Goal: Task Accomplishment & Management: Use online tool/utility

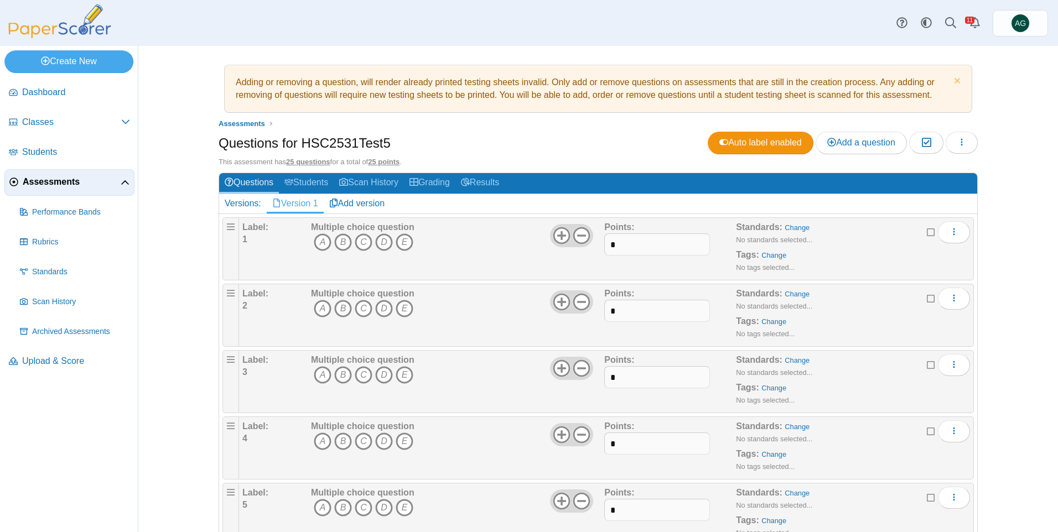
click at [44, 182] on span "Assessments" at bounding box center [72, 182] width 98 height 12
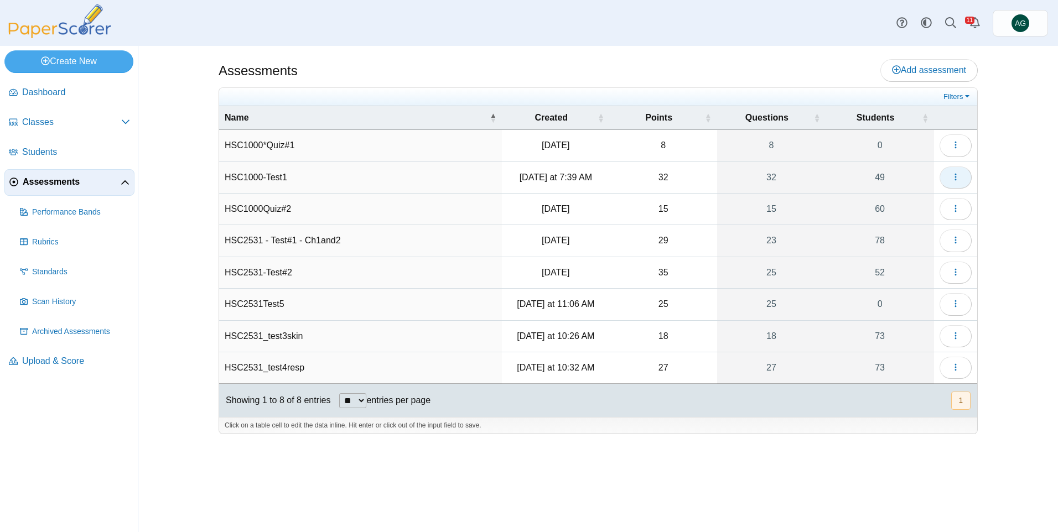
click at [957, 180] on icon "button" at bounding box center [955, 177] width 9 height 9
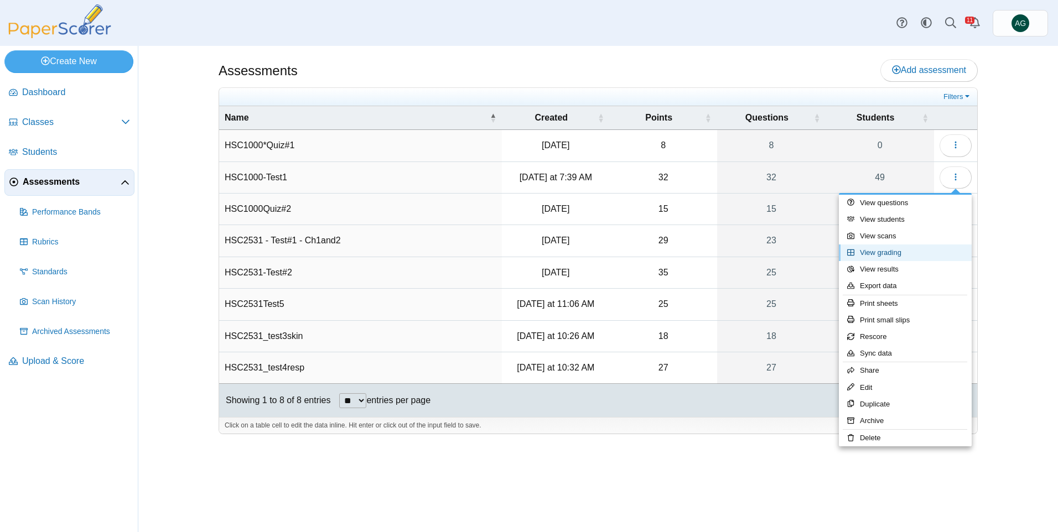
click at [915, 252] on link "View grading" at bounding box center [905, 252] width 133 height 17
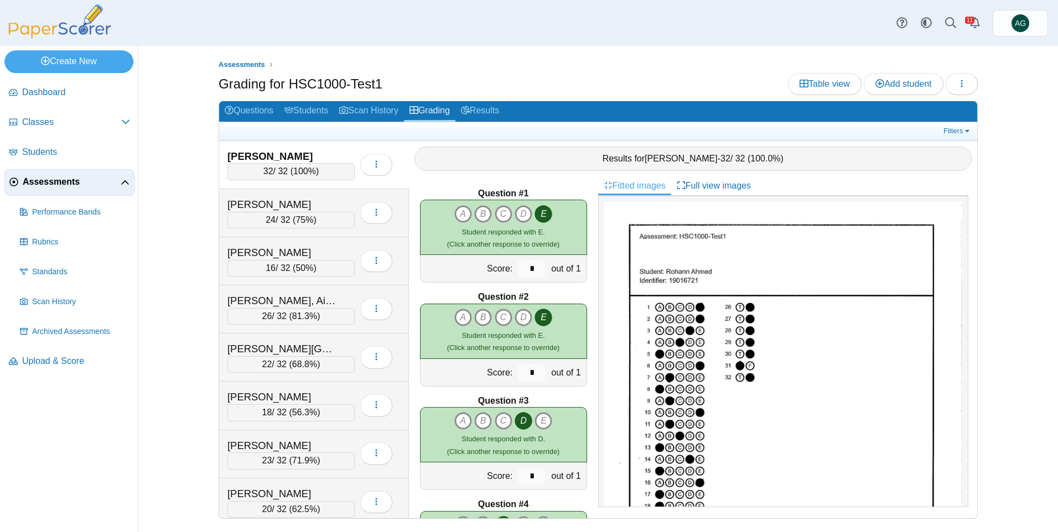
drag, startPoint x: 442, startPoint y: 1, endPoint x: 644, endPoint y: 29, distance: 203.8
click at [641, 35] on div "Dashboard Classes Archived classes Students Assessments" at bounding box center [529, 23] width 1058 height 46
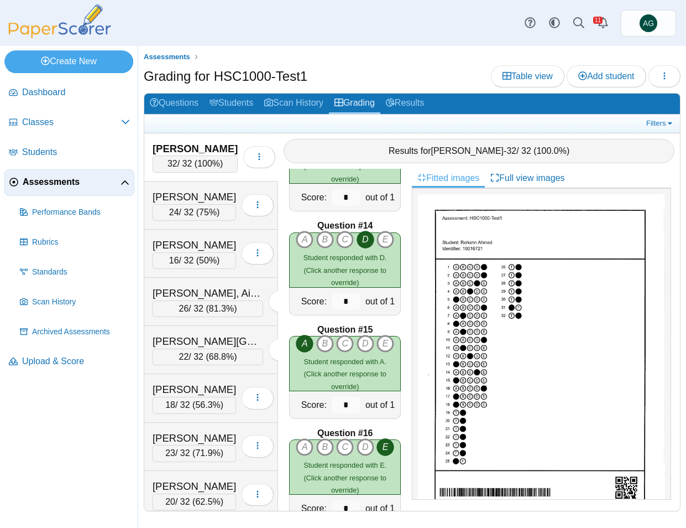
scroll to position [1327, 0]
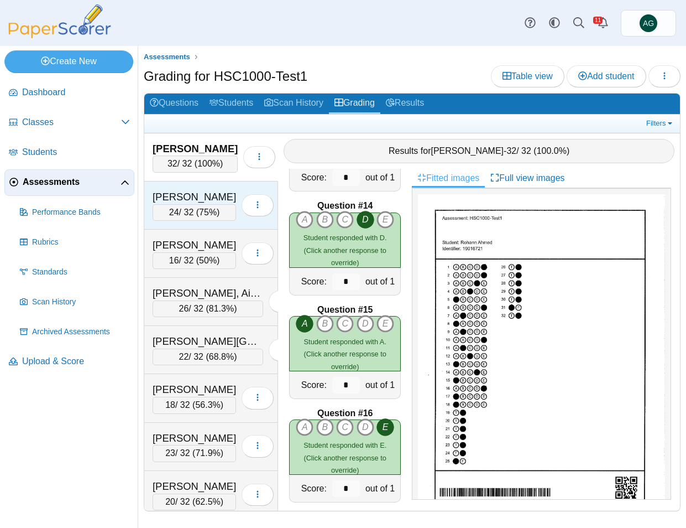
click at [210, 203] on div "Altuve-Vargas, Emily" at bounding box center [195, 197] width 84 height 14
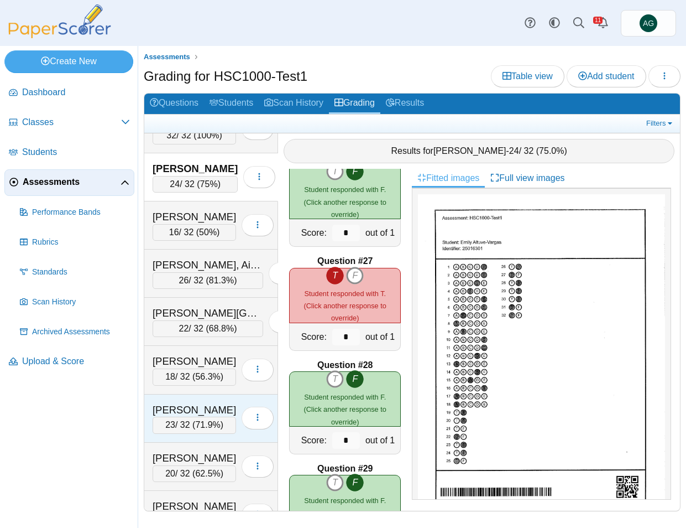
scroll to position [55, 0]
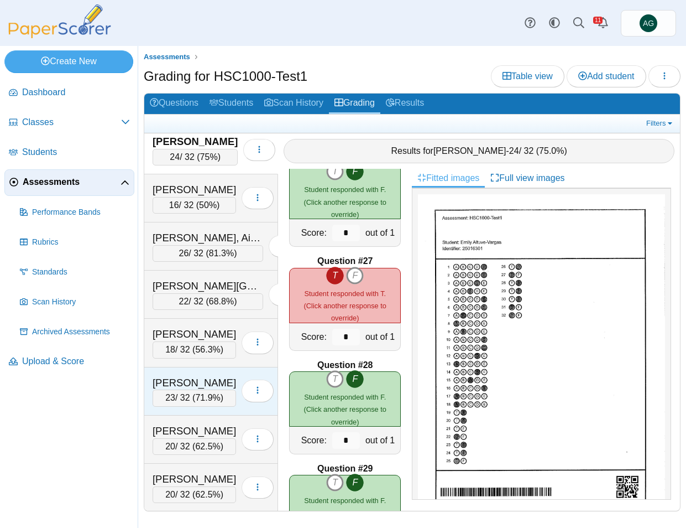
click at [211, 382] on div "Bradley, Kayla" at bounding box center [195, 383] width 84 height 14
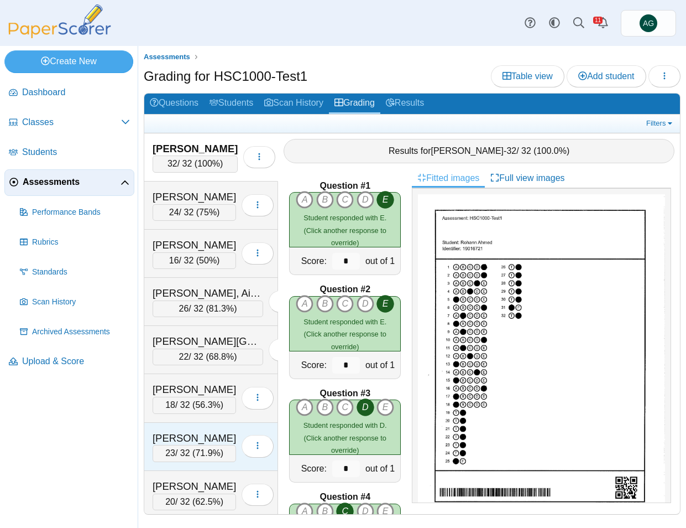
click at [213, 435] on div "Bradley, Kayla" at bounding box center [195, 438] width 84 height 14
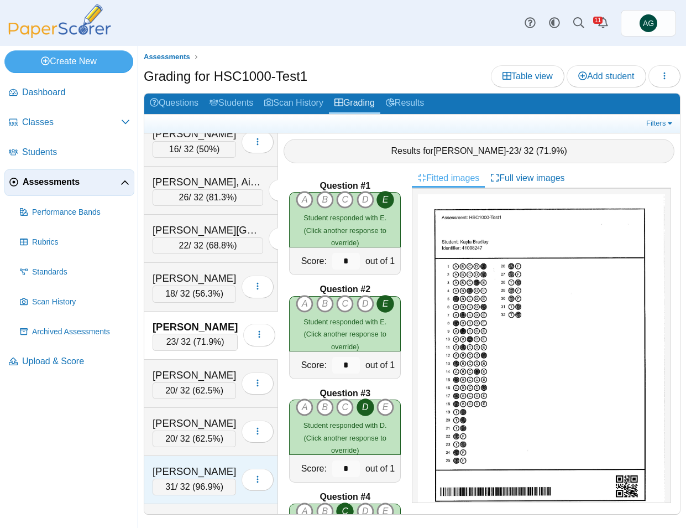
scroll to position [166, 0]
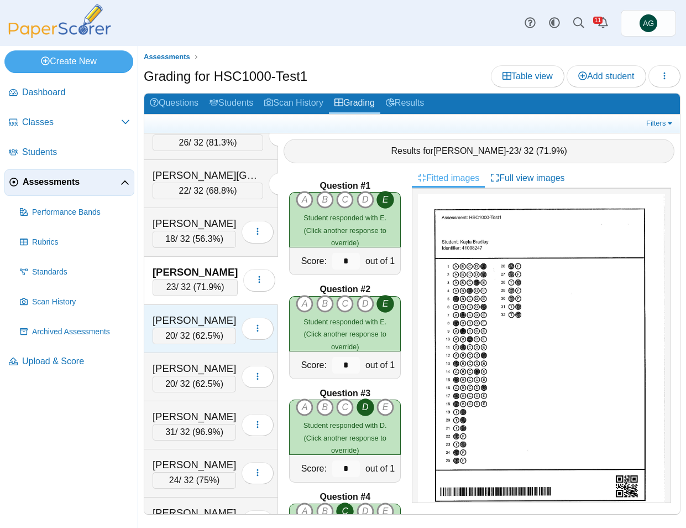
click at [201, 321] on div "Brantley, Ayana" at bounding box center [195, 320] width 84 height 14
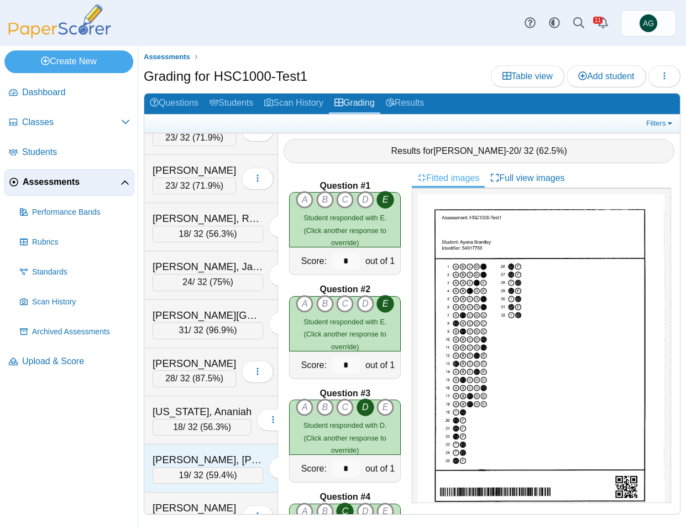
scroll to position [1981, 0]
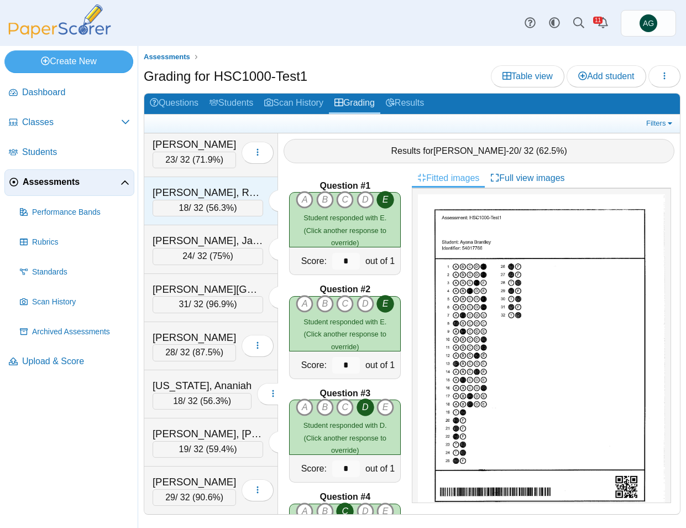
click at [171, 188] on div "Sheppard-Rentz, Rhamani" at bounding box center [208, 192] width 111 height 14
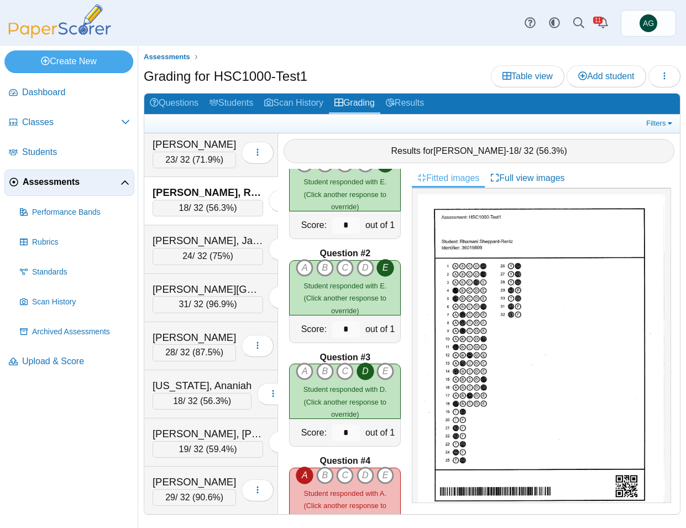
scroll to position [111, 0]
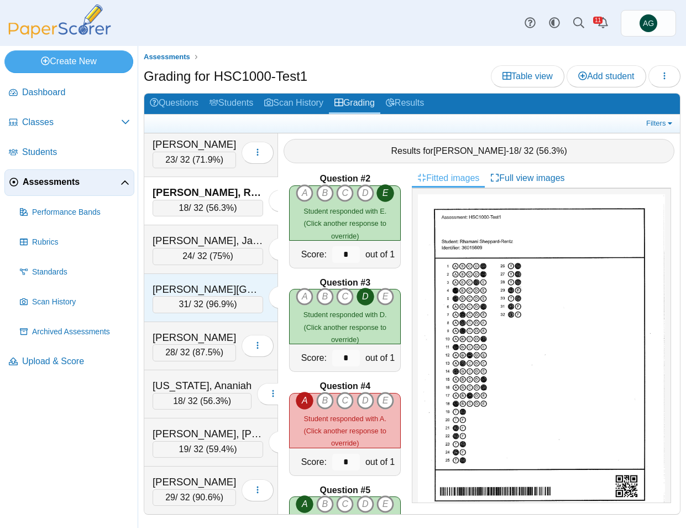
click at [193, 284] on div "Thomas, Jordan" at bounding box center [208, 289] width 111 height 14
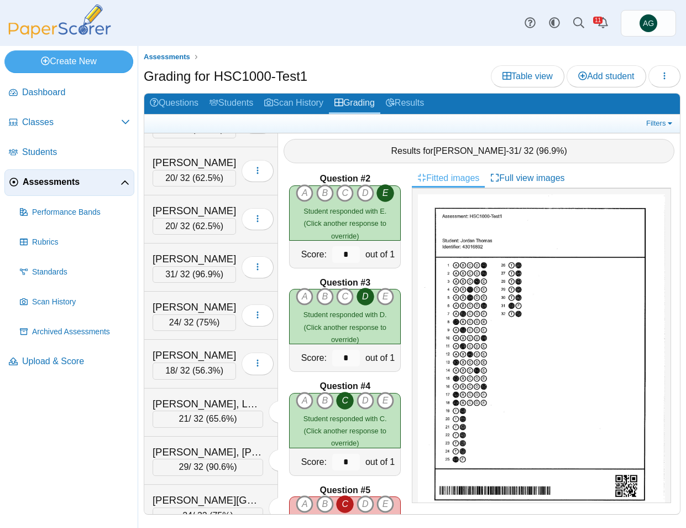
scroll to position [387, 0]
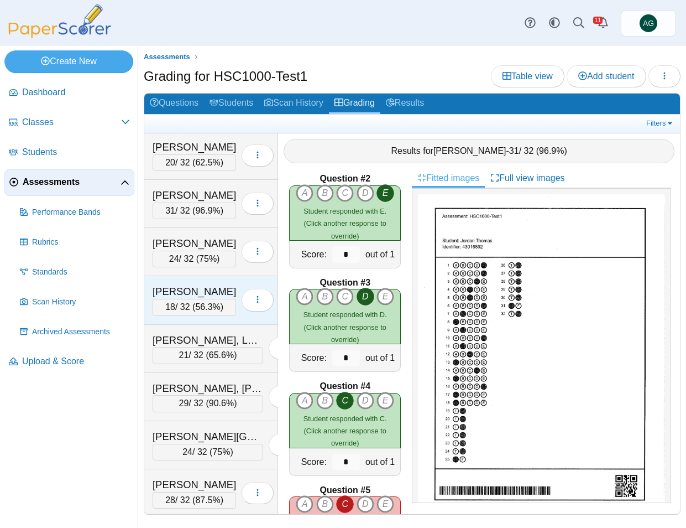
click at [199, 287] on div "Carns, Michael" at bounding box center [195, 291] width 84 height 14
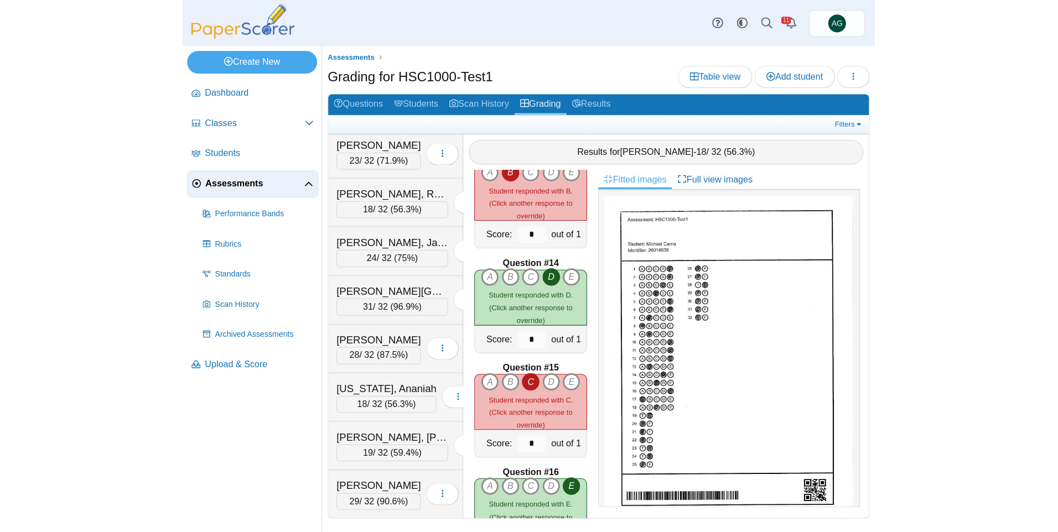
scroll to position [1278, 0]
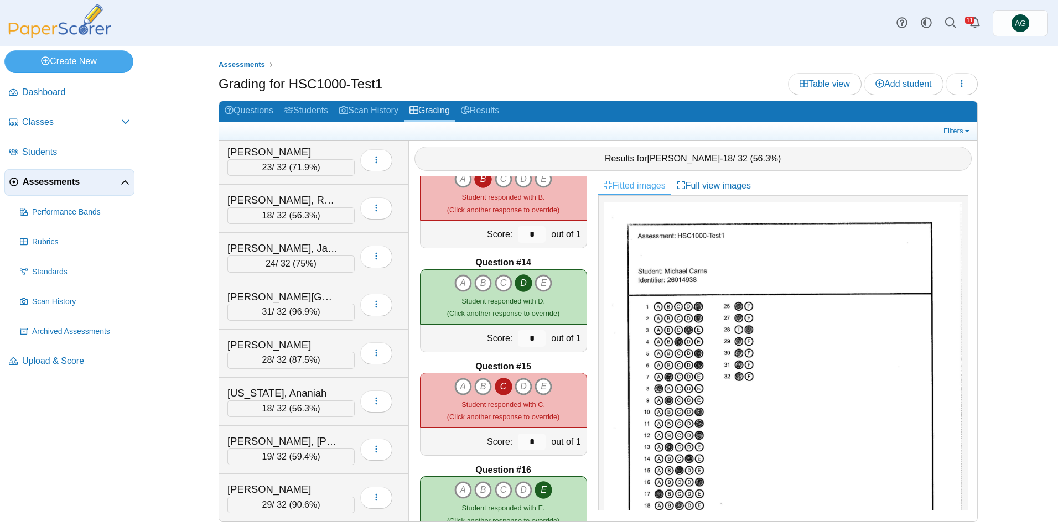
click at [42, 186] on span "Assessments" at bounding box center [72, 182] width 98 height 12
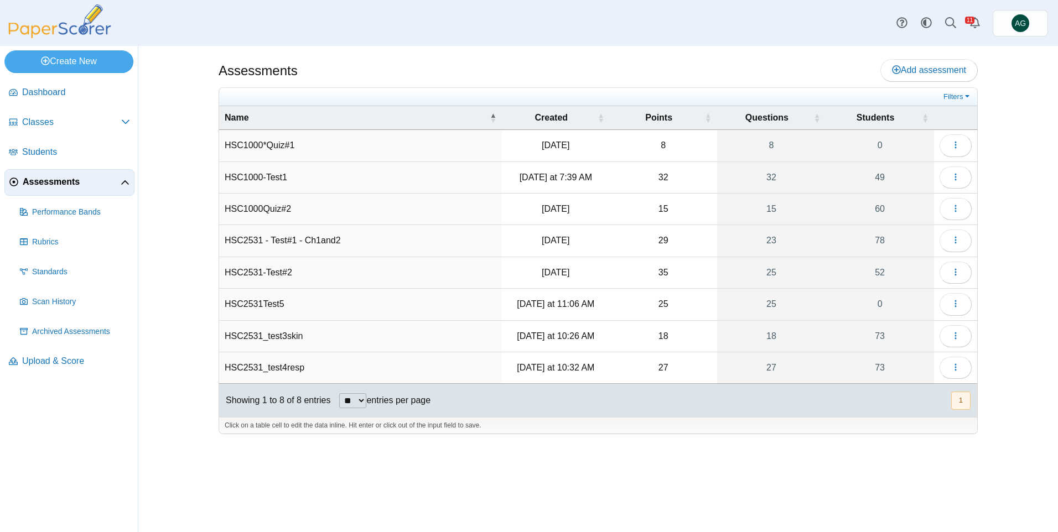
click at [287, 349] on td "HSC2531_test3skin" at bounding box center [360, 337] width 283 height 32
click at [295, 329] on input "**********" at bounding box center [361, 336] width 272 height 22
click at [959, 334] on icon "button" at bounding box center [955, 335] width 9 height 9
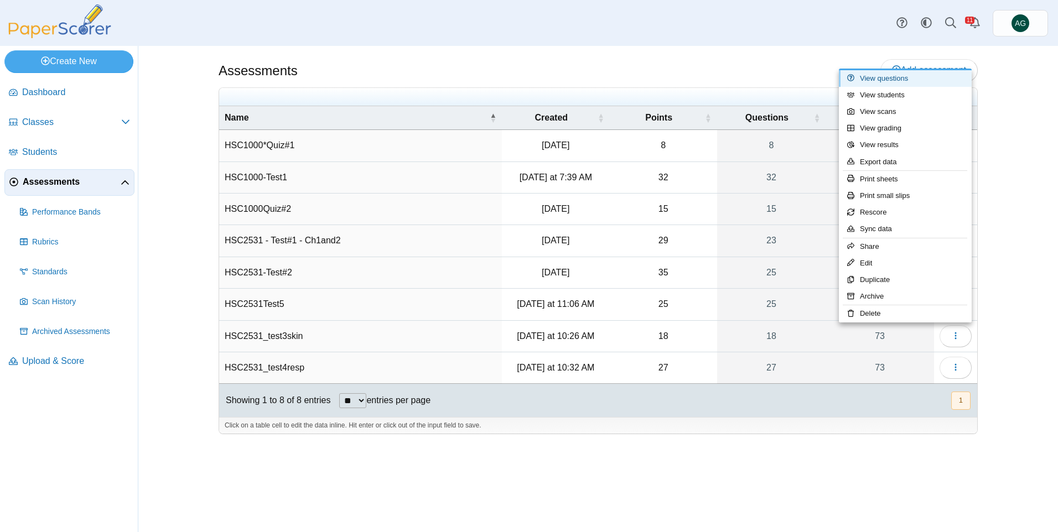
click at [887, 74] on link "View questions" at bounding box center [905, 78] width 133 height 17
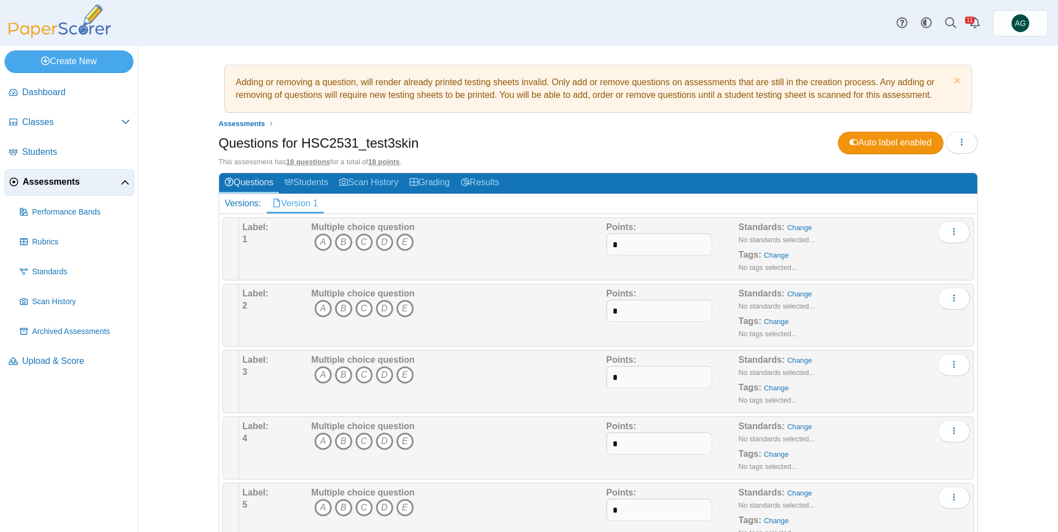
click at [53, 183] on span "Assessments" at bounding box center [72, 182] width 98 height 12
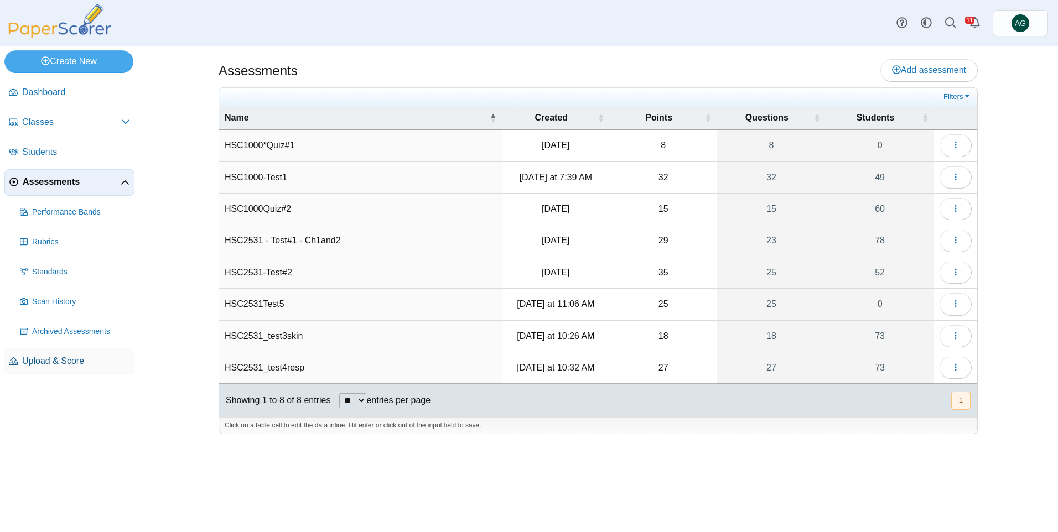
click at [57, 367] on span "Upload & Score" at bounding box center [76, 361] width 108 height 12
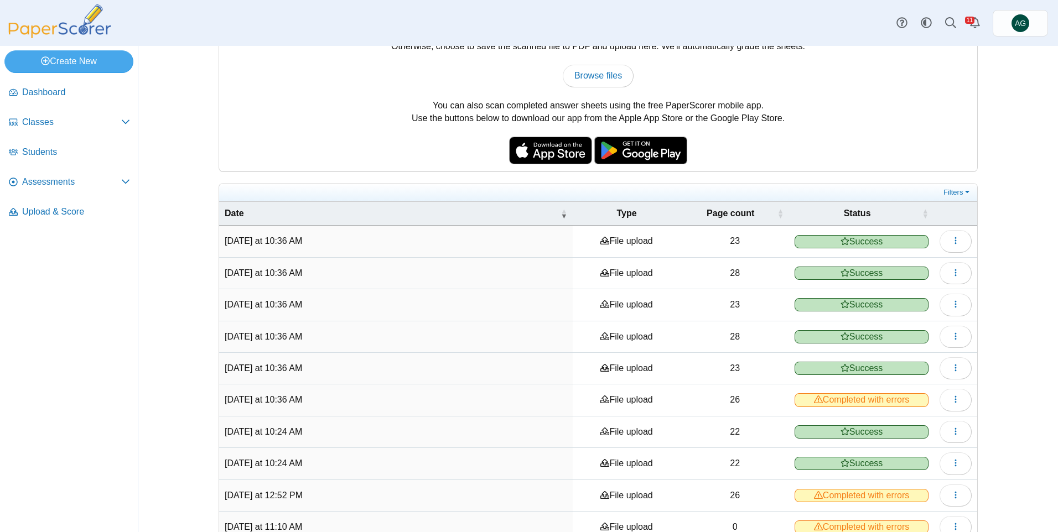
scroll to position [128, 0]
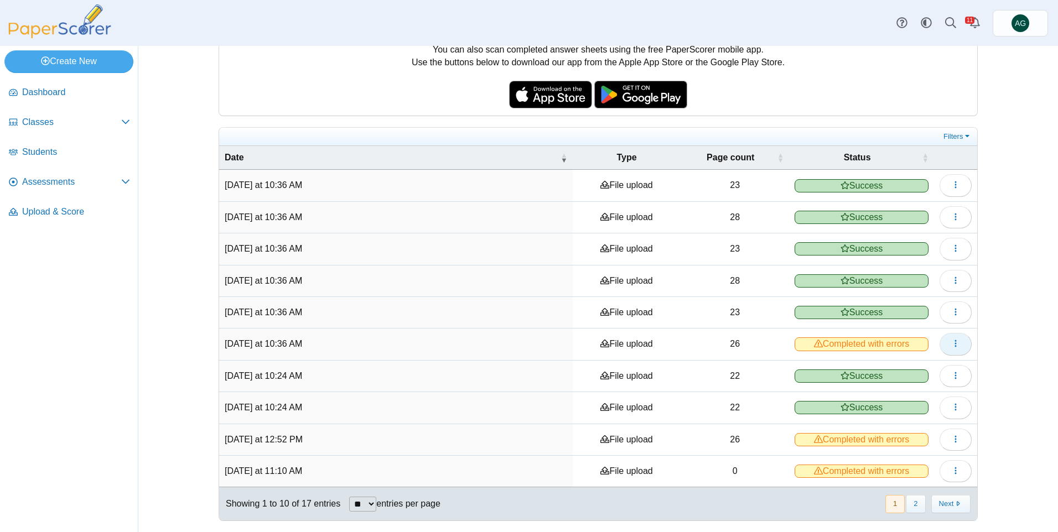
click at [952, 347] on icon "button" at bounding box center [955, 343] width 9 height 9
click at [924, 367] on link "View scanned pages" at bounding box center [900, 369] width 133 height 17
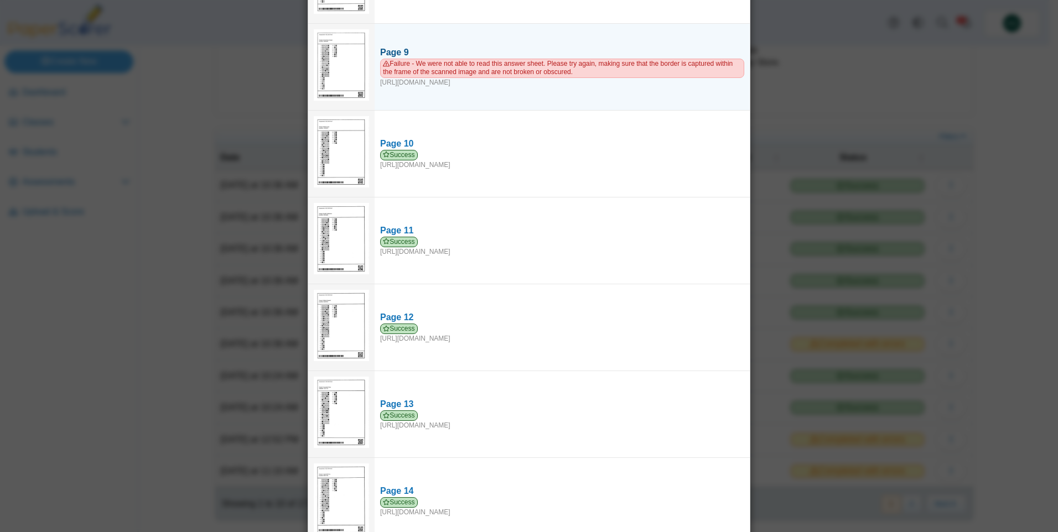
scroll to position [580, 0]
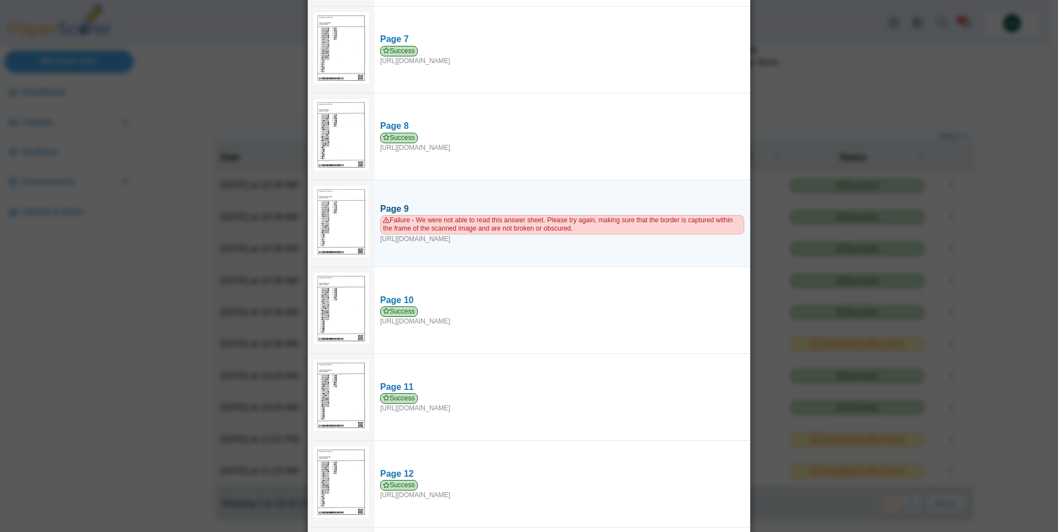
click at [389, 205] on div "Page 9" at bounding box center [562, 209] width 364 height 12
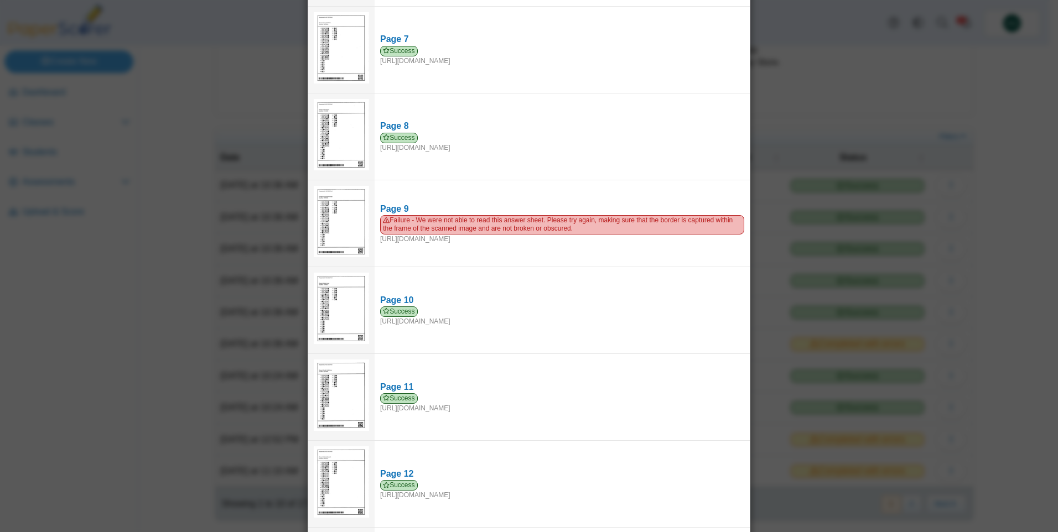
click at [1009, 237] on div "Viewing upload details Scan results: 25 Successful scans | 1 Failed scans Page …" at bounding box center [529, 266] width 1058 height 532
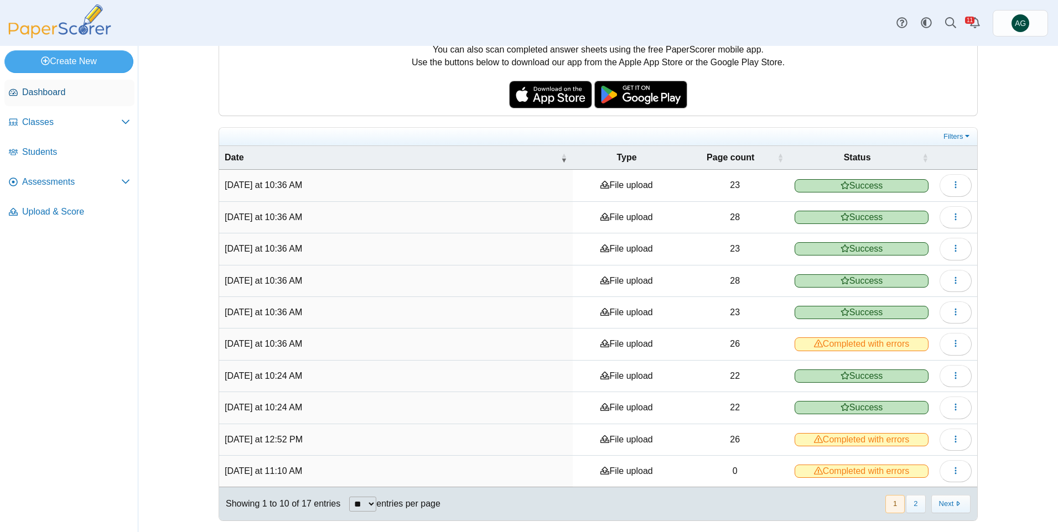
click at [63, 97] on span "Dashboard" at bounding box center [76, 92] width 108 height 12
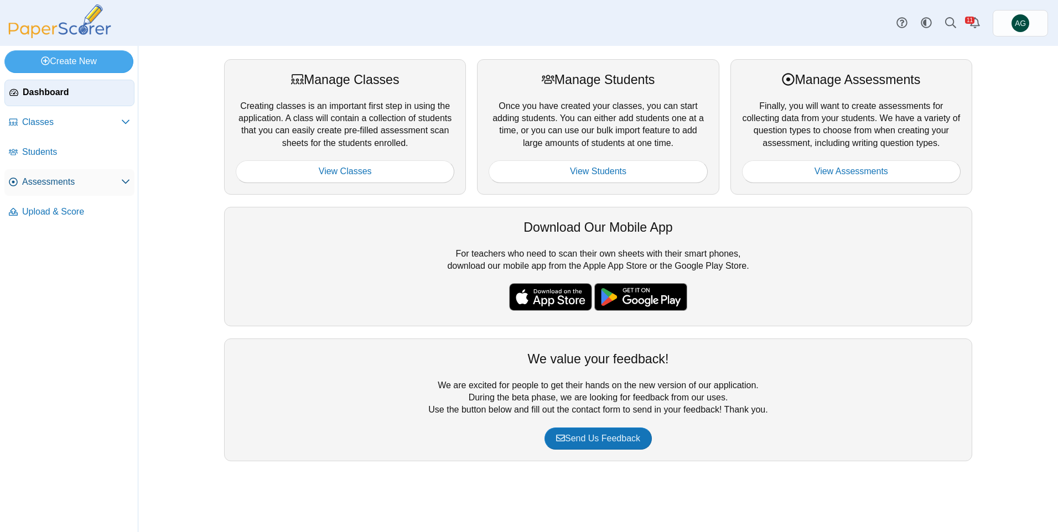
click at [68, 183] on span "Assessments" at bounding box center [71, 182] width 99 height 12
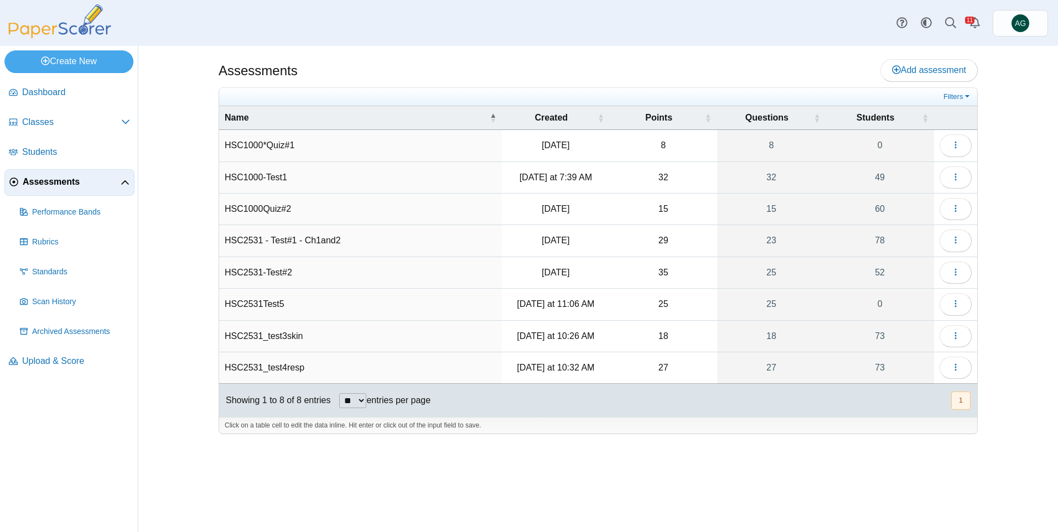
click at [271, 340] on td "HSC2531_test3skin" at bounding box center [360, 337] width 283 height 32
click at [235, 334] on input "**********" at bounding box center [361, 336] width 272 height 22
click at [346, 335] on input "**********" at bounding box center [361, 336] width 272 height 22
click at [272, 332] on input "**********" at bounding box center [361, 336] width 272 height 22
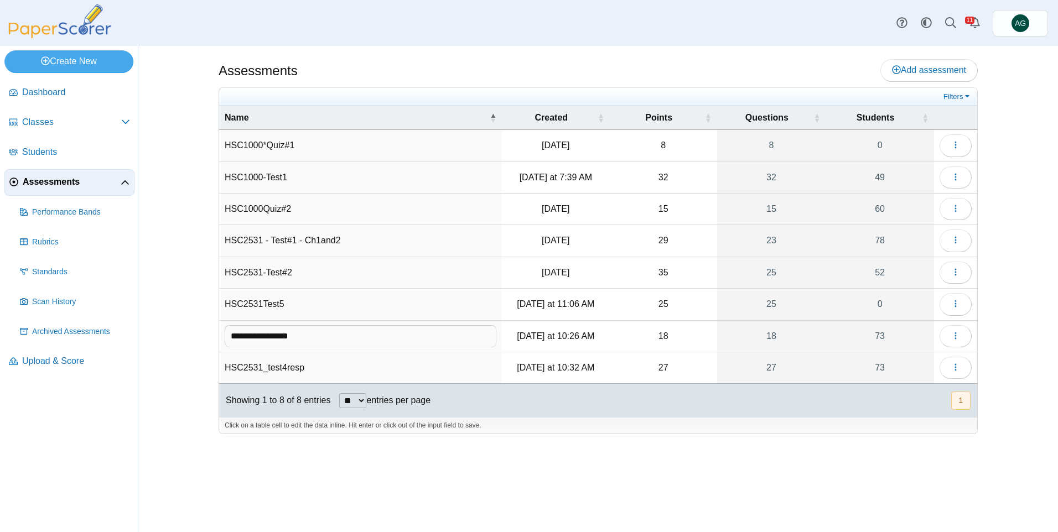
click at [272, 332] on input "**********" at bounding box center [361, 336] width 272 height 22
click at [962, 338] on button "button" at bounding box center [955, 336] width 32 height 22
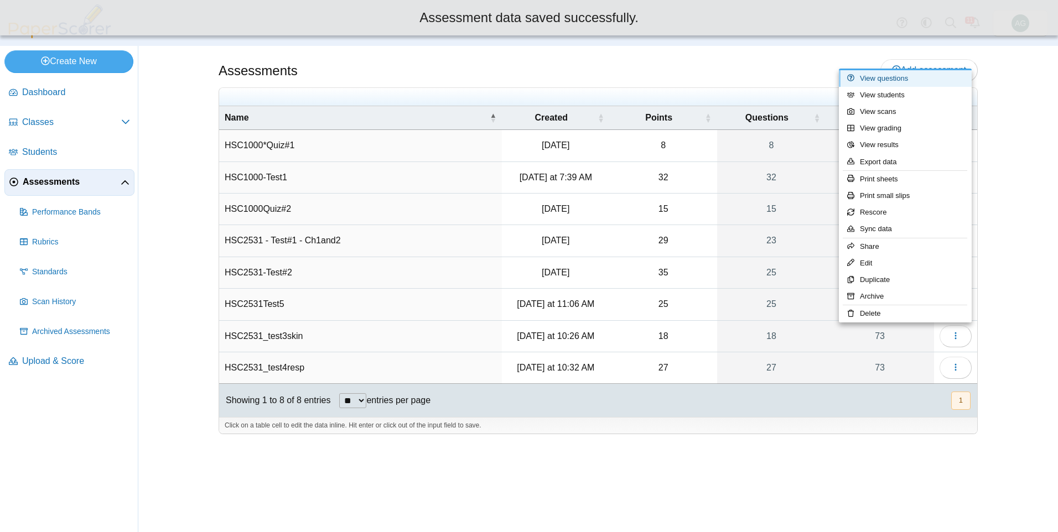
click at [898, 75] on link "View questions" at bounding box center [905, 78] width 133 height 17
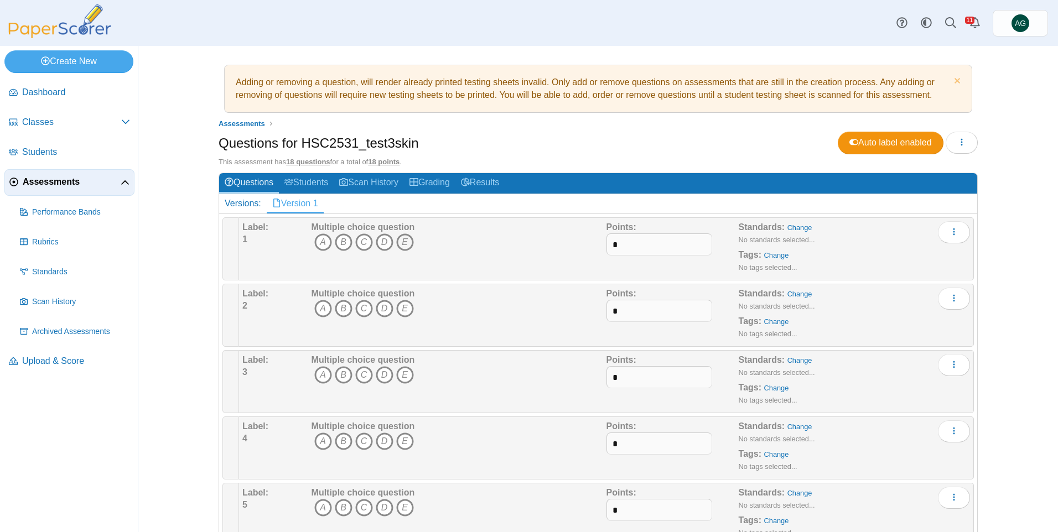
click at [400, 244] on icon "E" at bounding box center [405, 242] width 18 height 18
click at [403, 317] on icon "E" at bounding box center [405, 309] width 18 height 18
click at [345, 376] on icon "B" at bounding box center [344, 375] width 18 height 18
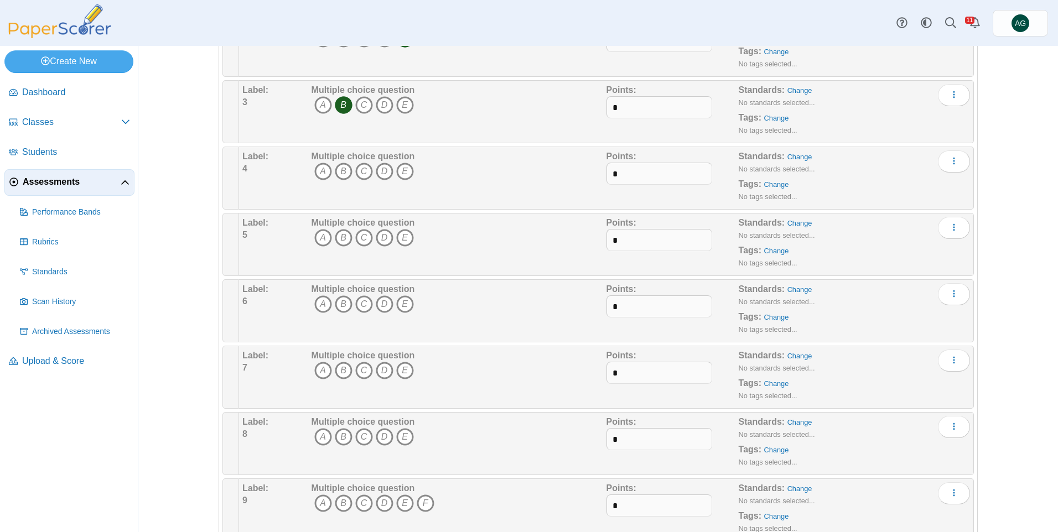
scroll to position [277, 0]
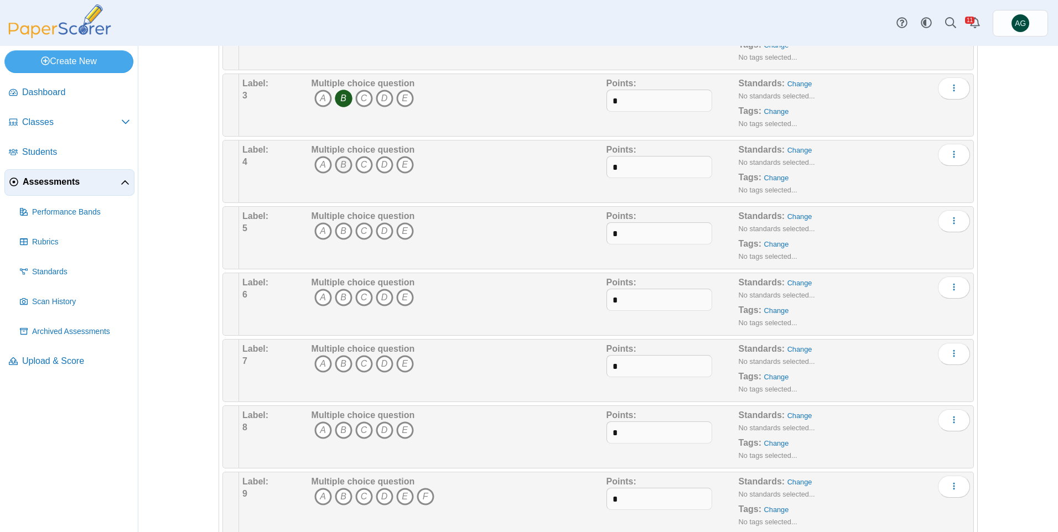
click at [339, 158] on icon "B" at bounding box center [344, 165] width 18 height 18
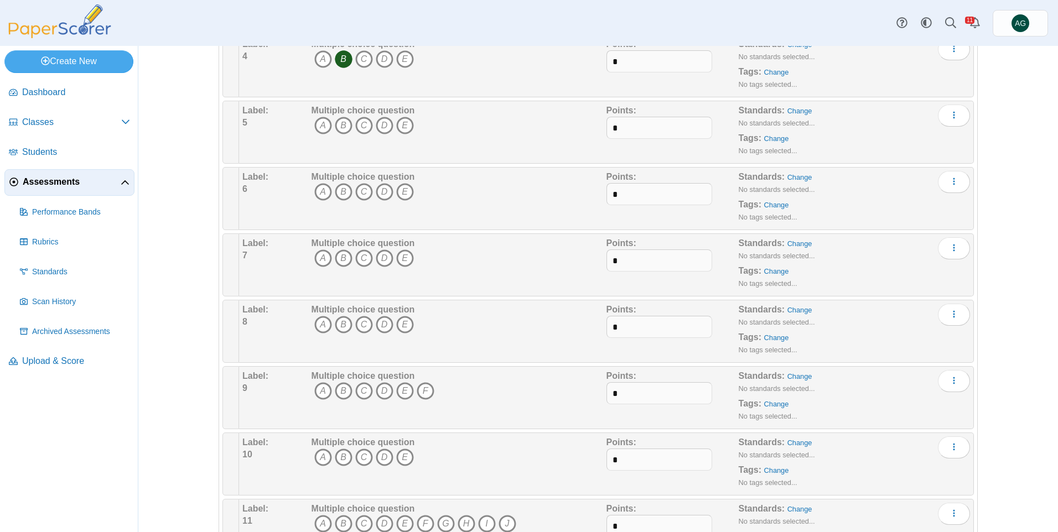
scroll to position [387, 0]
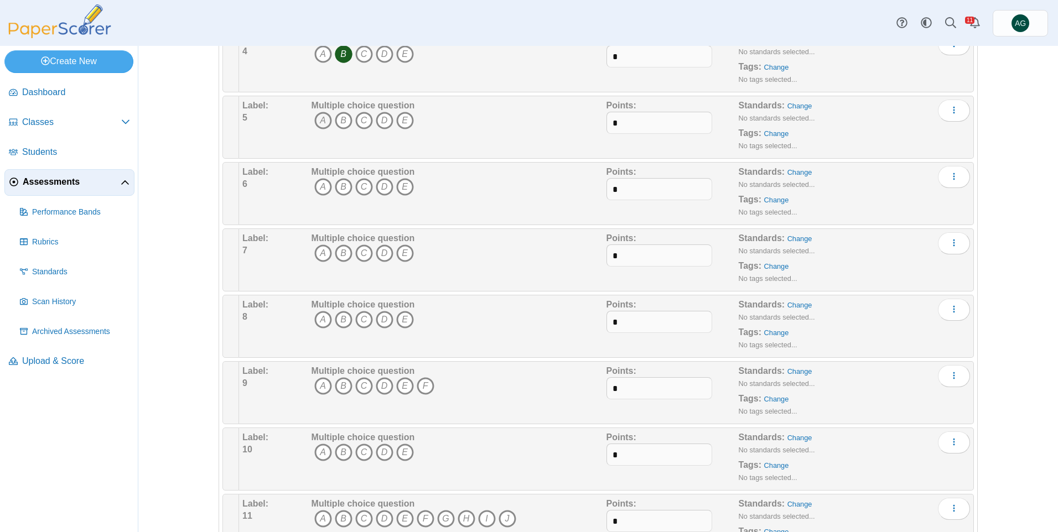
click at [324, 123] on icon "A" at bounding box center [323, 121] width 18 height 18
click at [341, 116] on icon "B" at bounding box center [344, 121] width 18 height 18
click at [362, 119] on icon "C" at bounding box center [364, 121] width 18 height 18
click at [376, 116] on icon "D" at bounding box center [385, 121] width 18 height 18
click at [380, 116] on icon "D" at bounding box center [385, 121] width 18 height 18
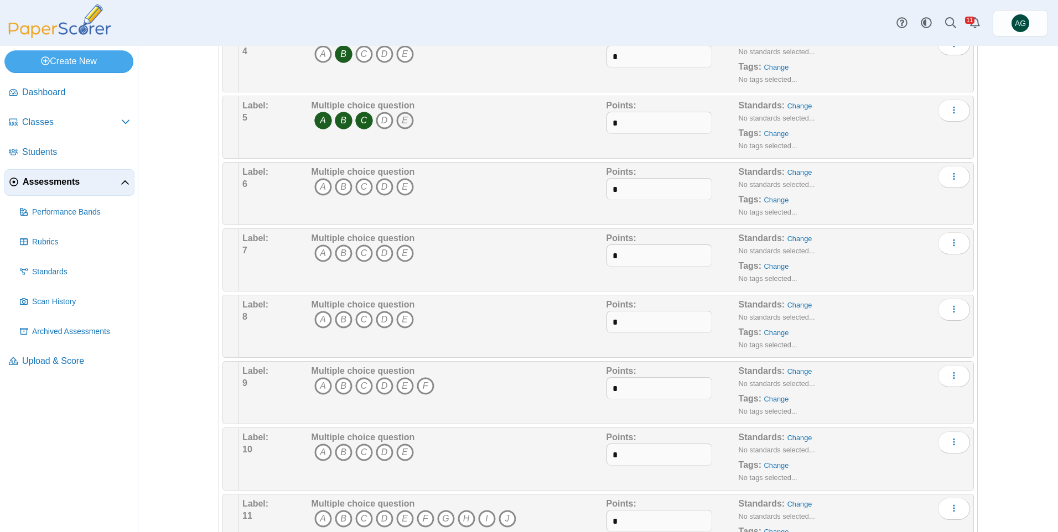
click at [396, 119] on icon "E" at bounding box center [405, 121] width 18 height 18
click at [376, 120] on icon "D" at bounding box center [385, 121] width 18 height 18
click at [376, 191] on icon "D" at bounding box center [385, 187] width 18 height 18
click at [321, 256] on icon "A" at bounding box center [323, 253] width 18 height 18
click at [339, 322] on icon "B" at bounding box center [344, 320] width 18 height 18
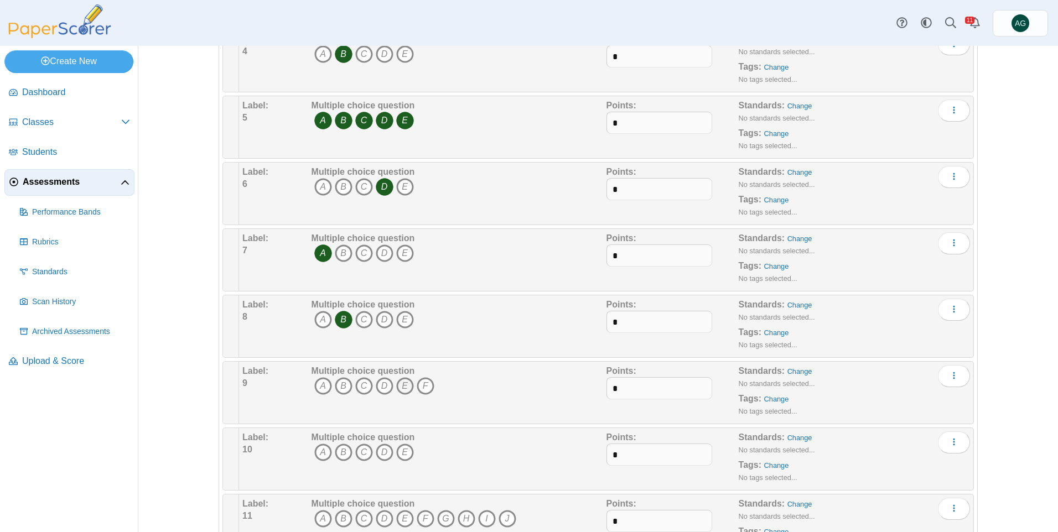
click at [401, 388] on icon "E" at bounding box center [405, 386] width 18 height 18
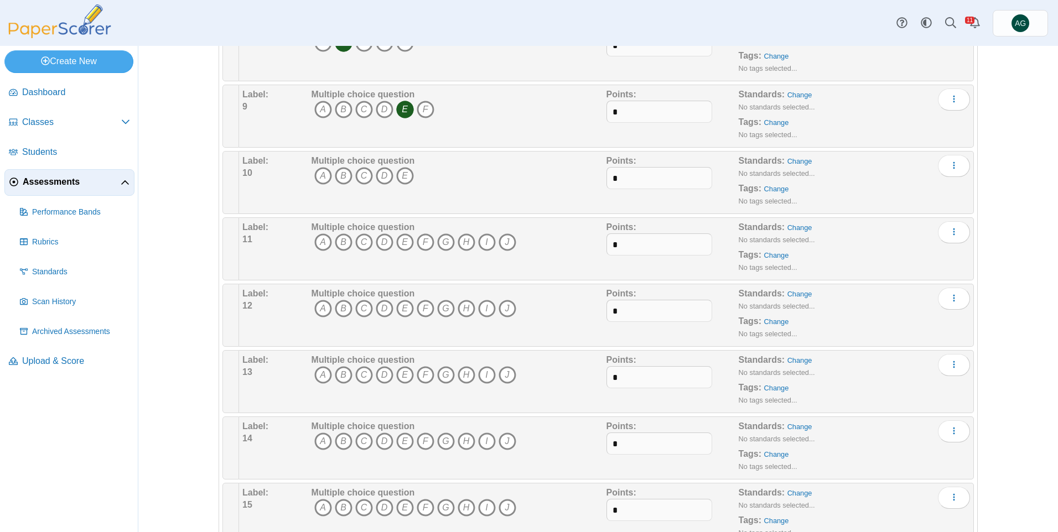
scroll to position [719, 0]
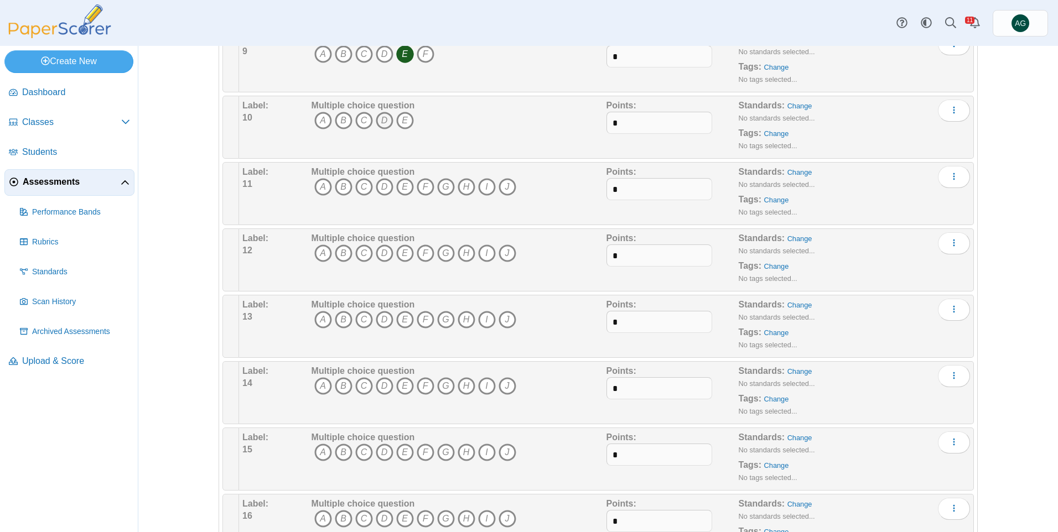
click at [384, 122] on icon "D" at bounding box center [385, 121] width 18 height 18
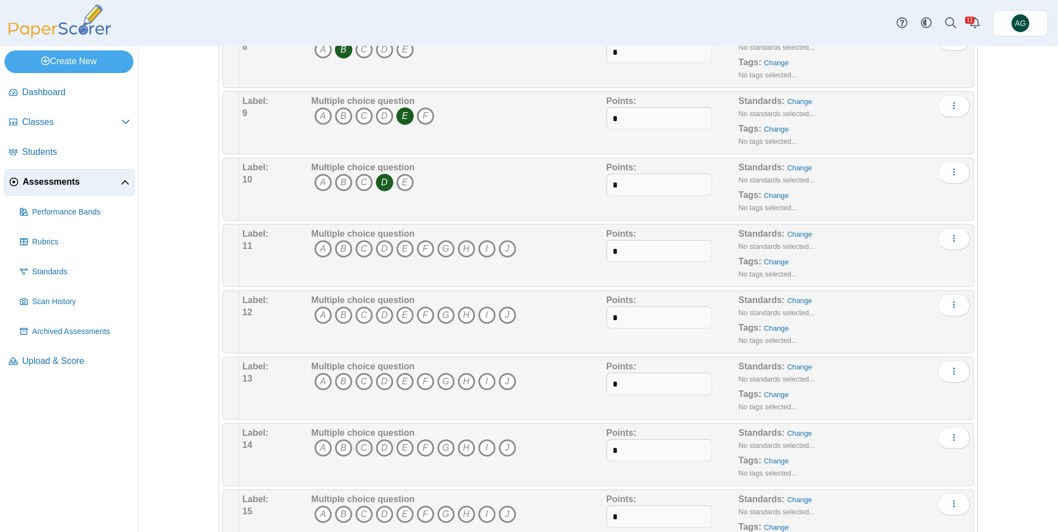
scroll to position [664, 0]
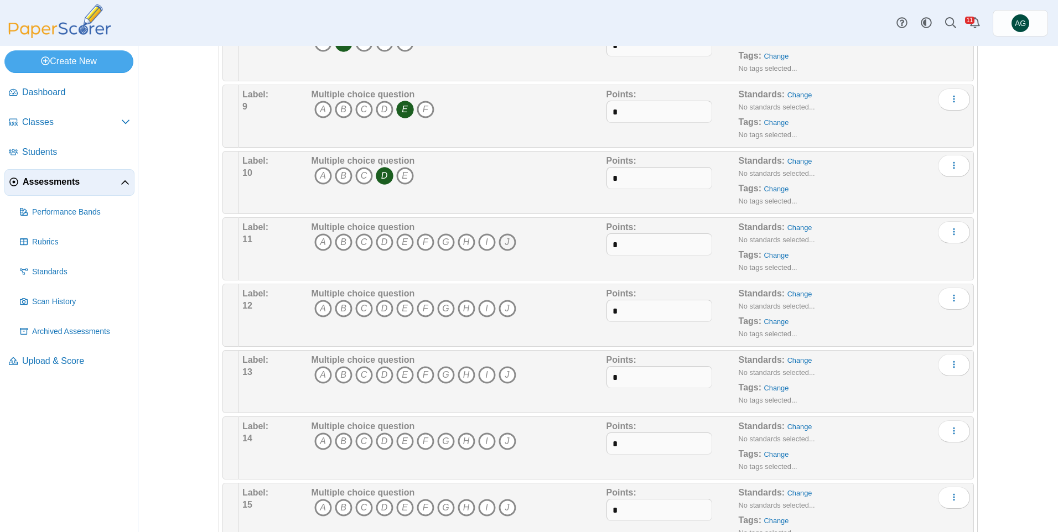
click at [506, 247] on icon "J" at bounding box center [507, 242] width 18 height 18
click at [403, 304] on icon "E" at bounding box center [405, 309] width 18 height 18
click at [335, 373] on icon "B" at bounding box center [344, 375] width 18 height 18
click at [441, 441] on icon "G" at bounding box center [446, 442] width 18 height 18
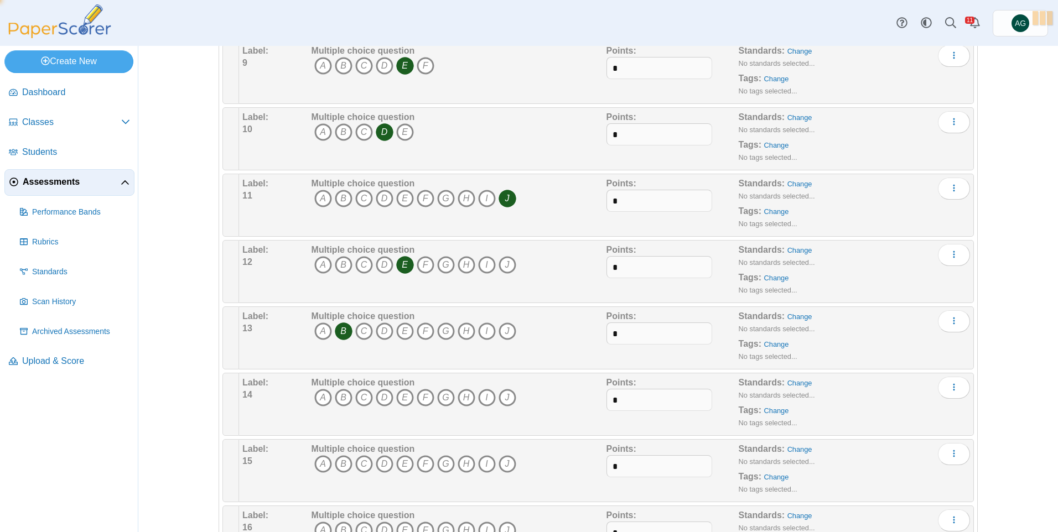
scroll to position [774, 0]
click at [440, 325] on icon "G" at bounding box center [446, 331] width 18 height 18
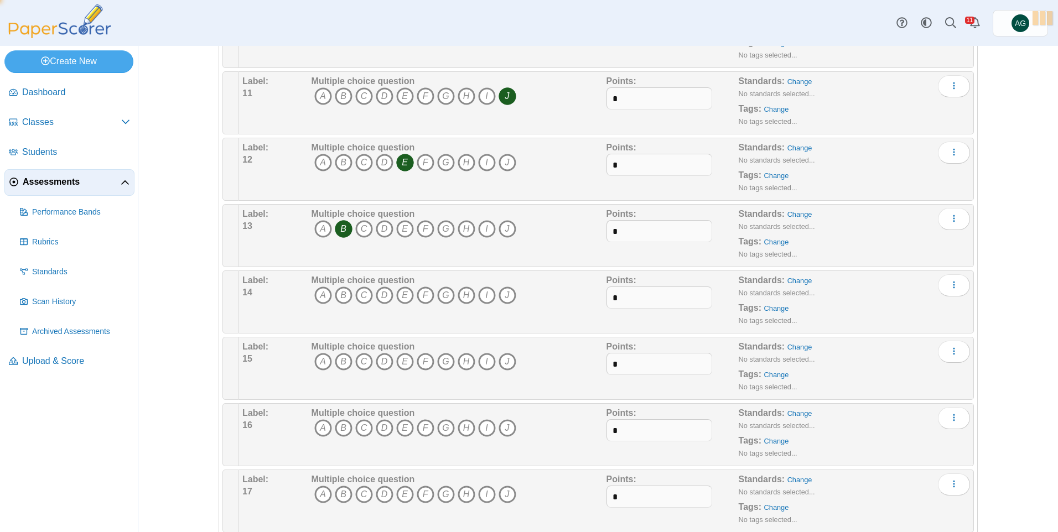
scroll to position [830, 0]
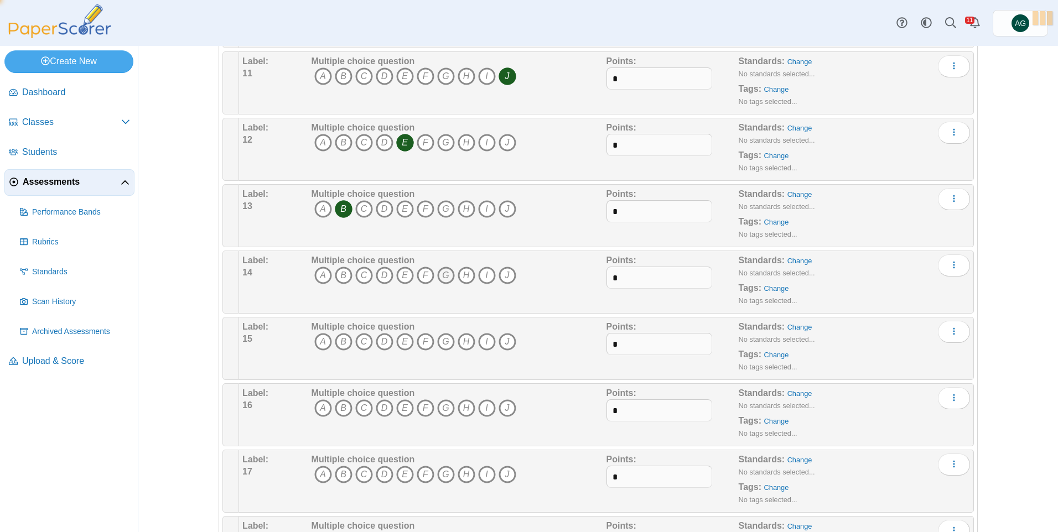
click at [441, 276] on icon "G" at bounding box center [446, 276] width 18 height 18
click at [438, 273] on icon "G" at bounding box center [446, 276] width 18 height 18
click at [440, 273] on icon "G" at bounding box center [446, 276] width 18 height 18
click at [416, 274] on icon "F" at bounding box center [425, 276] width 18 height 18
click at [443, 275] on icon "G" at bounding box center [446, 276] width 18 height 18
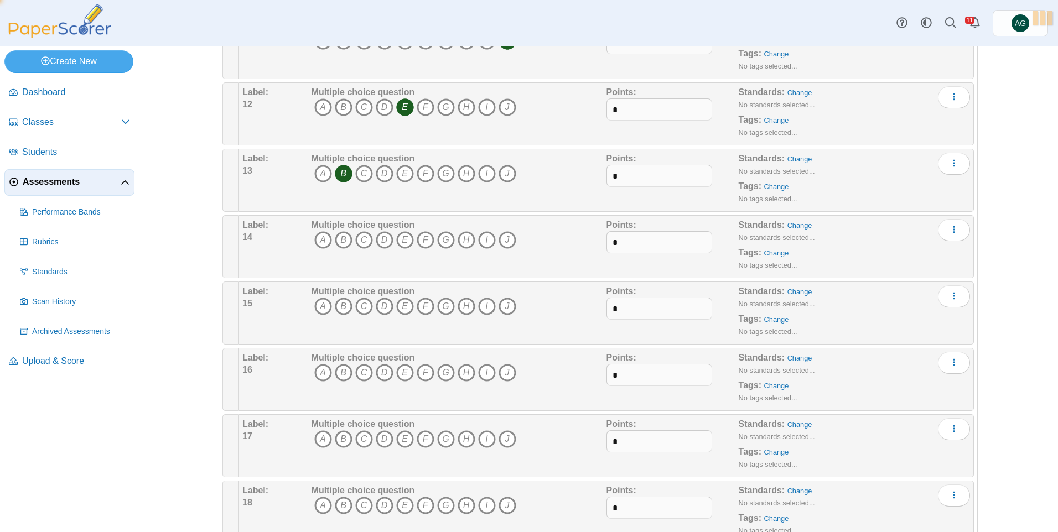
scroll to position [903, 0]
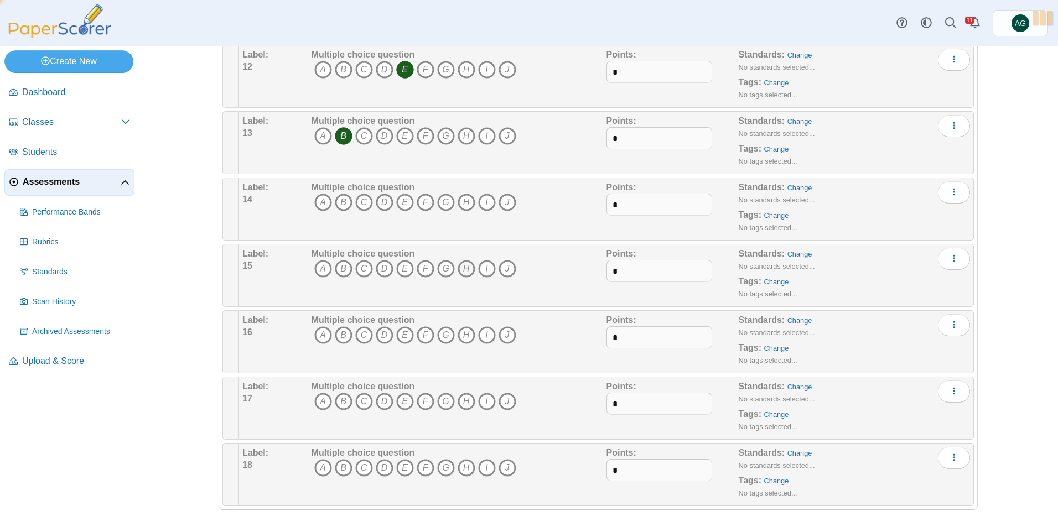
drag, startPoint x: 459, startPoint y: 261, endPoint x: 463, endPoint y: 265, distance: 6.3
click at [460, 261] on icon "H" at bounding box center [466, 269] width 18 height 18
click at [440, 208] on icon "G" at bounding box center [446, 203] width 18 height 18
click at [1022, 27] on span "AG" at bounding box center [1019, 23] width 11 height 8
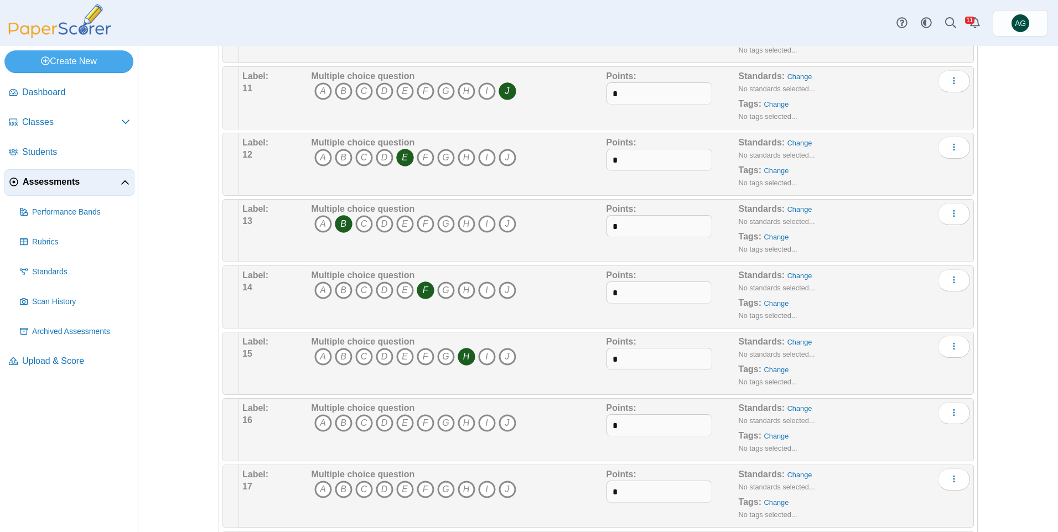
scroll to position [903, 0]
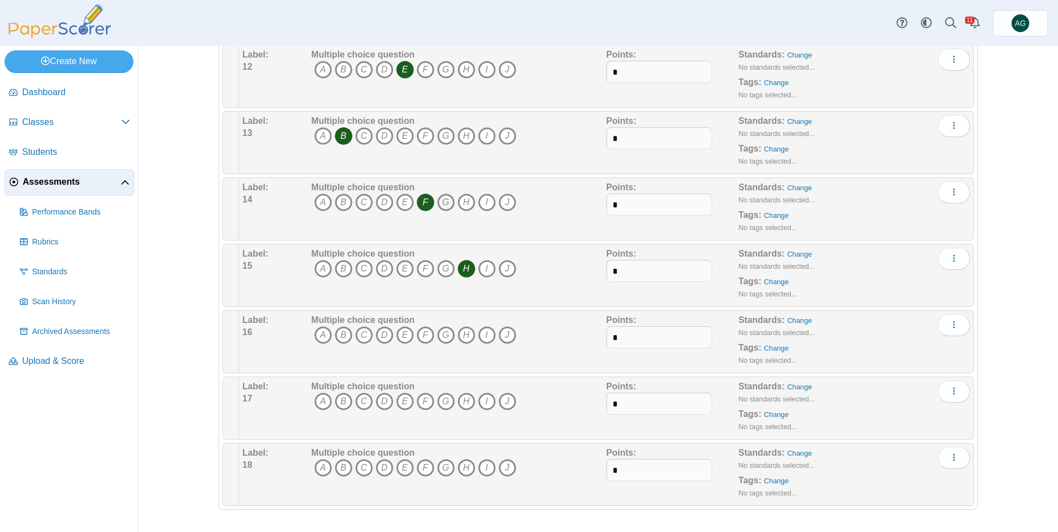
click at [439, 200] on icon "G" at bounding box center [446, 203] width 18 height 18
click at [416, 205] on icon "F" at bounding box center [425, 203] width 18 height 18
click at [318, 263] on icon "A" at bounding box center [323, 269] width 18 height 18
click at [465, 265] on icon "H" at bounding box center [466, 269] width 18 height 18
click at [486, 338] on icon "I" at bounding box center [487, 335] width 18 height 18
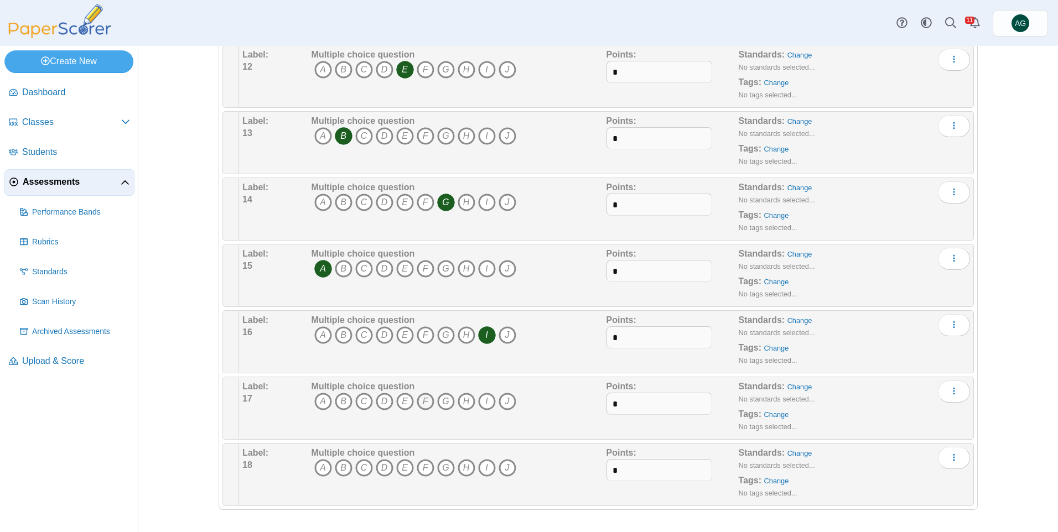
click at [426, 400] on icon "F" at bounding box center [425, 402] width 18 height 18
click at [361, 471] on icon "C" at bounding box center [364, 468] width 18 height 18
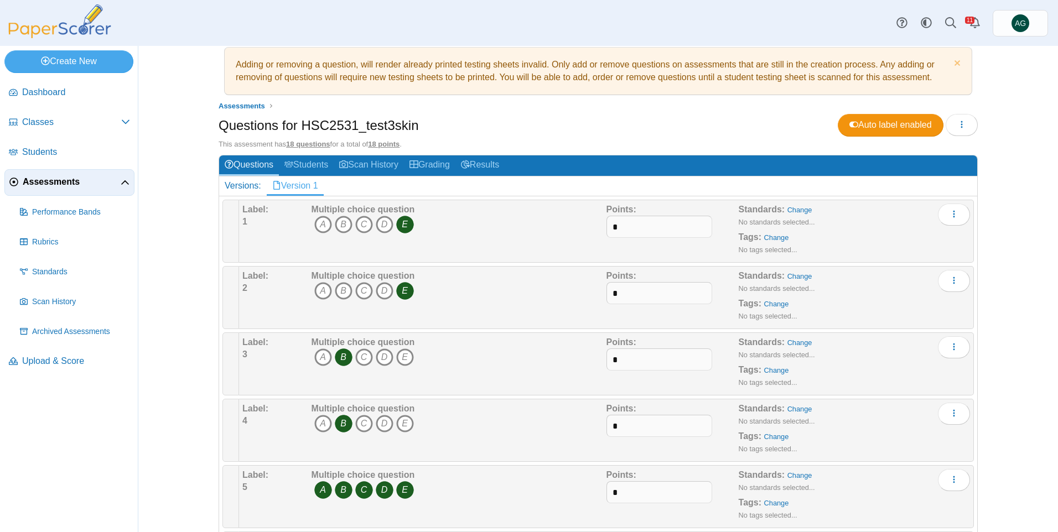
scroll to position [0, 0]
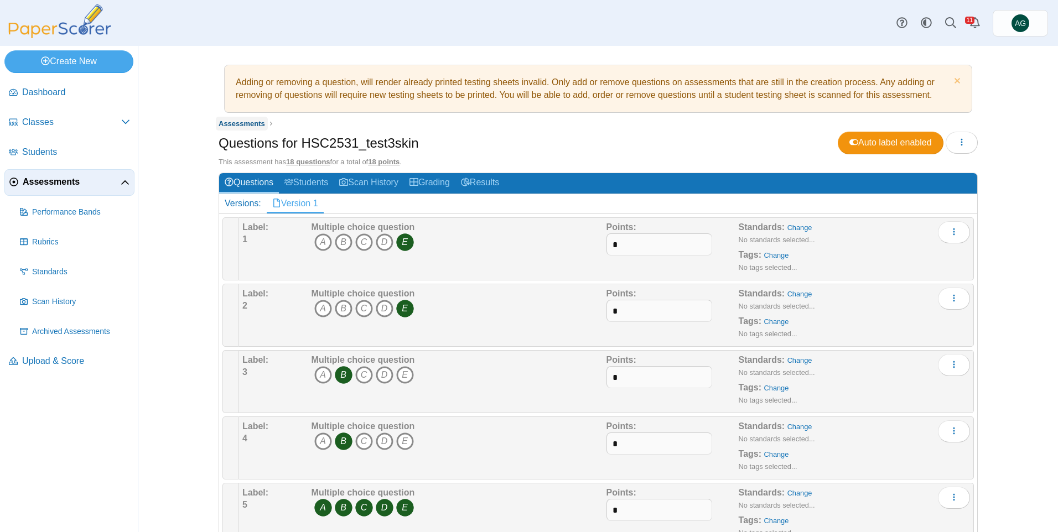
click at [235, 126] on span "Assessments" at bounding box center [241, 123] width 46 height 8
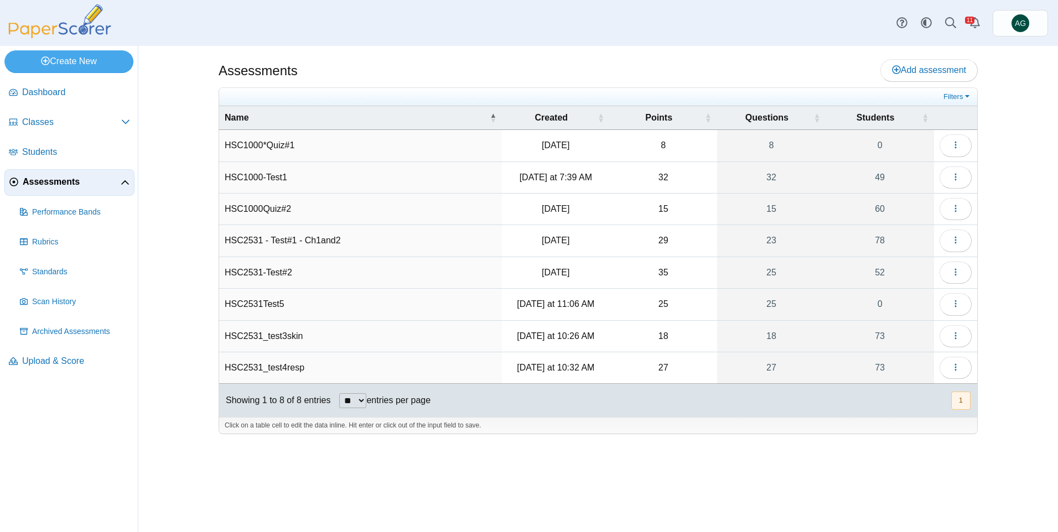
click at [274, 368] on td "HSC2531_test4resp" at bounding box center [360, 368] width 283 height 32
click at [955, 365] on use "button" at bounding box center [955, 367] width 2 height 7
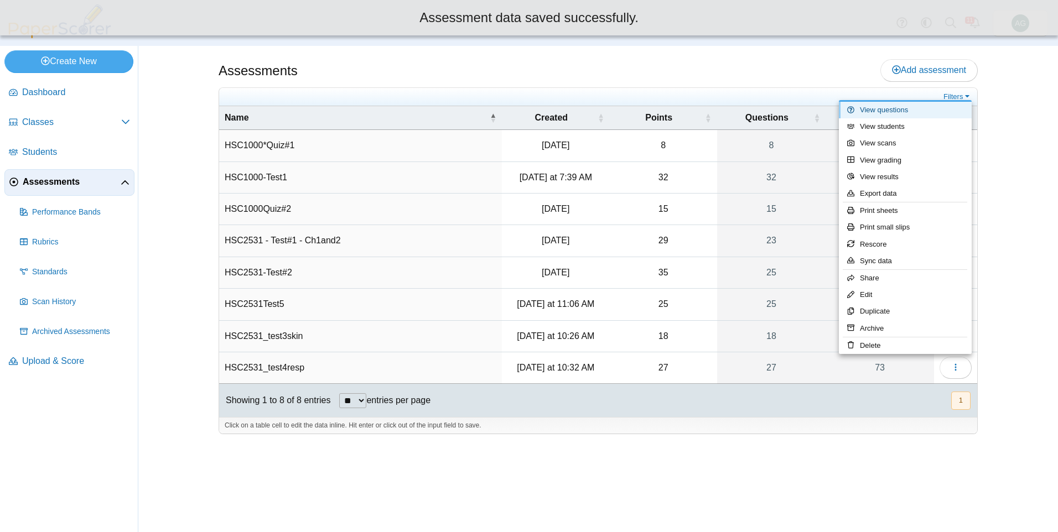
click at [879, 111] on link "View questions" at bounding box center [905, 110] width 133 height 17
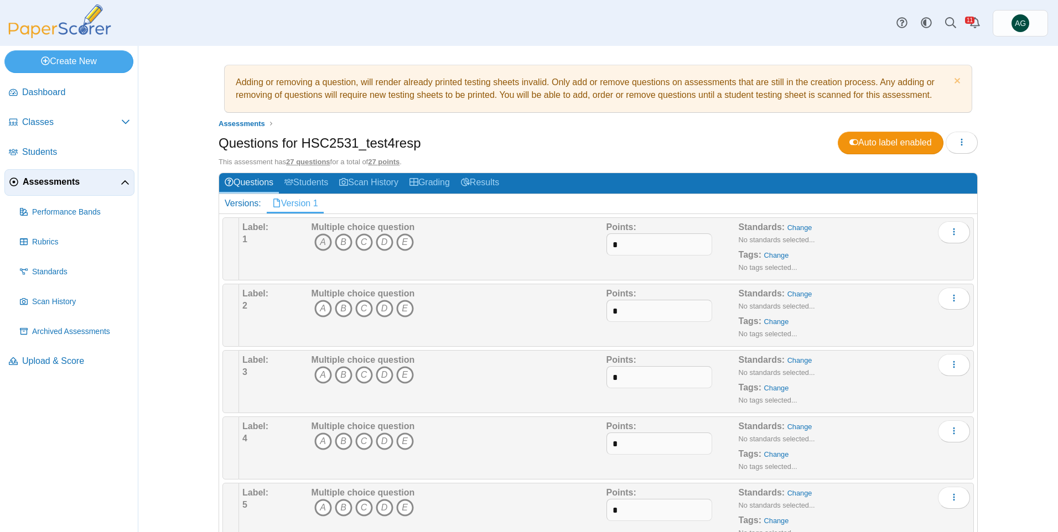
click at [318, 242] on icon "A" at bounding box center [323, 242] width 18 height 18
drag, startPoint x: 337, startPoint y: 242, endPoint x: 336, endPoint y: 236, distance: 6.2
click at [337, 242] on icon "B" at bounding box center [344, 242] width 18 height 18
click at [383, 309] on icon "D" at bounding box center [385, 309] width 18 height 18
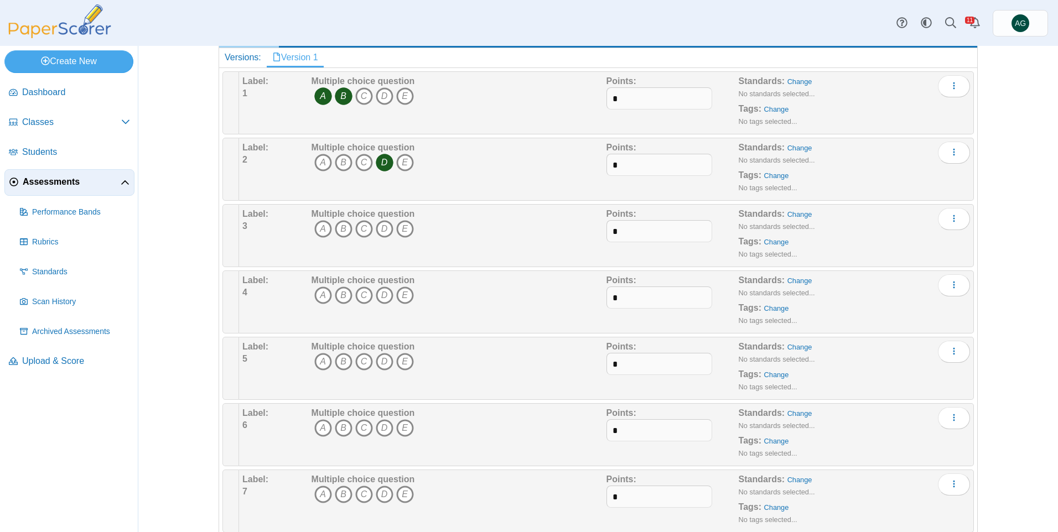
scroll to position [111, 0]
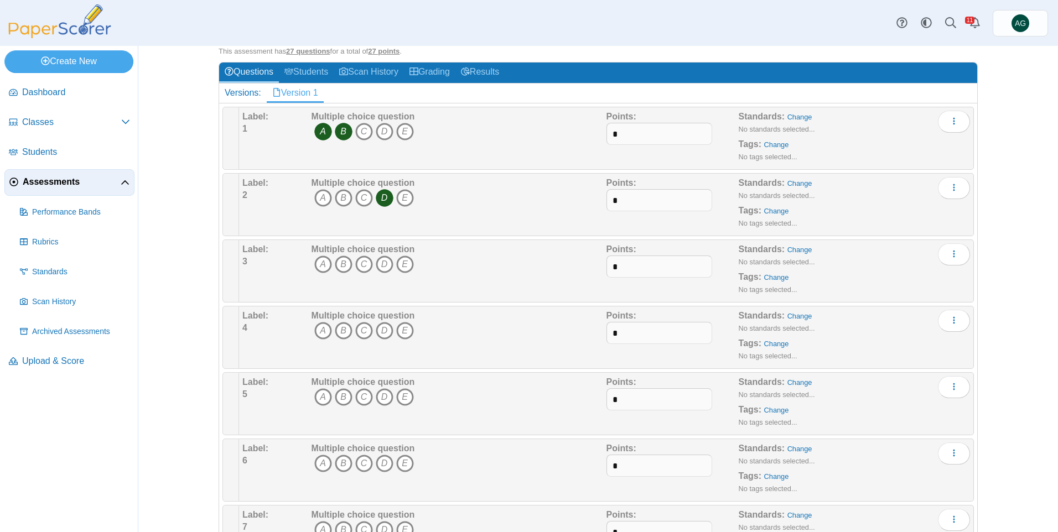
click at [389, 283] on div "Multiple choice question A B C D E" at bounding box center [362, 270] width 103 height 55
click at [386, 268] on icon "D" at bounding box center [385, 265] width 18 height 18
click at [335, 332] on icon "B" at bounding box center [344, 331] width 18 height 18
click at [360, 398] on icon "C" at bounding box center [364, 397] width 18 height 18
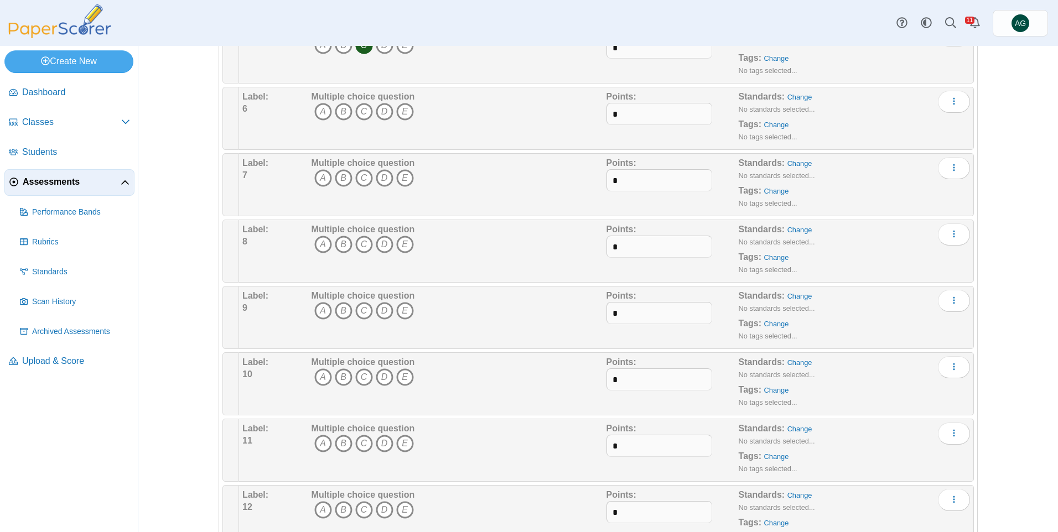
scroll to position [442, 0]
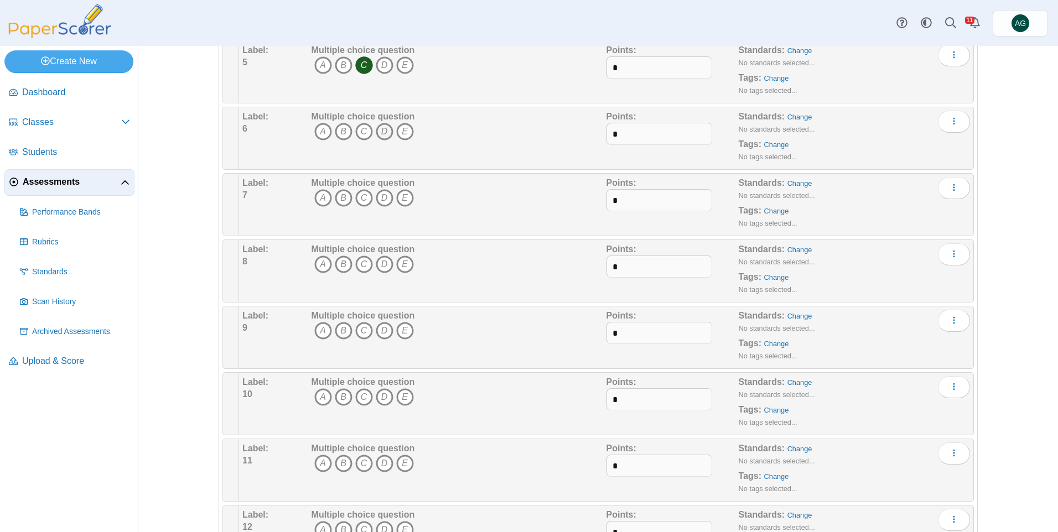
click at [384, 131] on icon "D" at bounding box center [385, 132] width 18 height 18
click at [364, 202] on icon "C" at bounding box center [364, 198] width 18 height 18
click at [324, 265] on icon "A" at bounding box center [323, 265] width 18 height 18
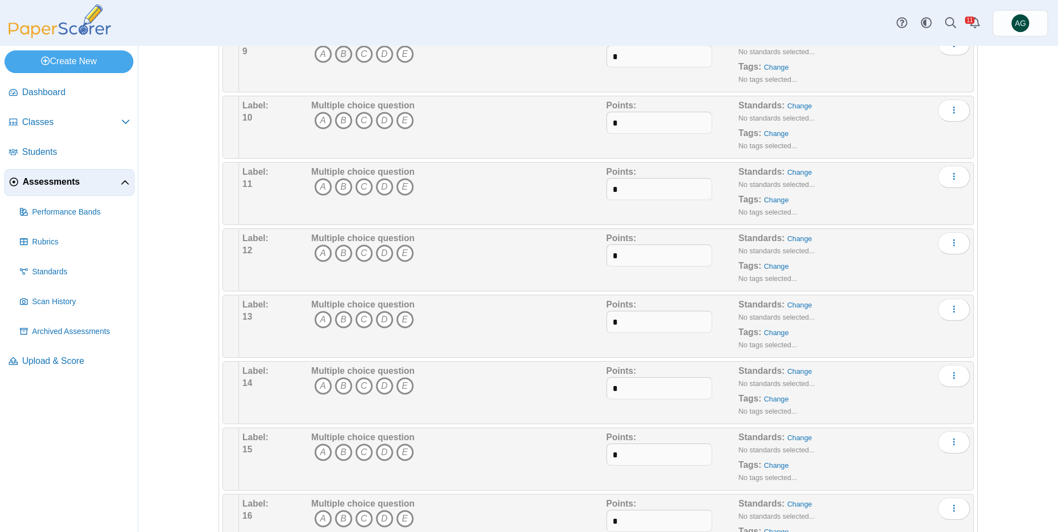
click at [339, 56] on icon "B" at bounding box center [344, 54] width 18 height 18
click at [380, 123] on icon "D" at bounding box center [385, 121] width 18 height 18
click at [355, 178] on icon "C" at bounding box center [364, 187] width 18 height 18
click at [322, 253] on icon "A" at bounding box center [323, 253] width 18 height 18
click at [357, 321] on icon "C" at bounding box center [364, 320] width 18 height 18
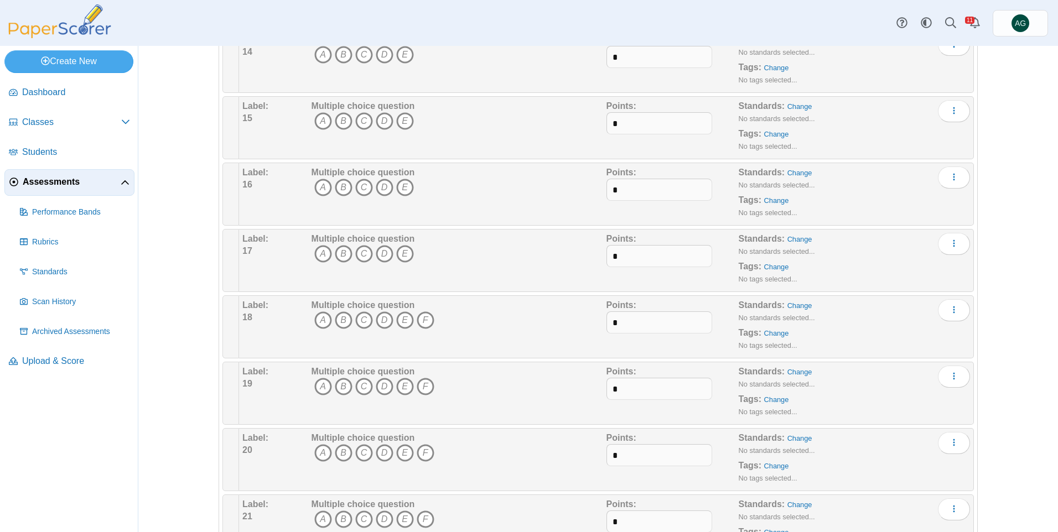
scroll to position [1051, 0]
click at [314, 47] on icon "A" at bounding box center [323, 54] width 18 height 18
click at [376, 120] on icon "D" at bounding box center [385, 121] width 18 height 18
click at [364, 181] on icon "C" at bounding box center [364, 187] width 18 height 18
click at [384, 252] on icon "D" at bounding box center [385, 253] width 18 height 18
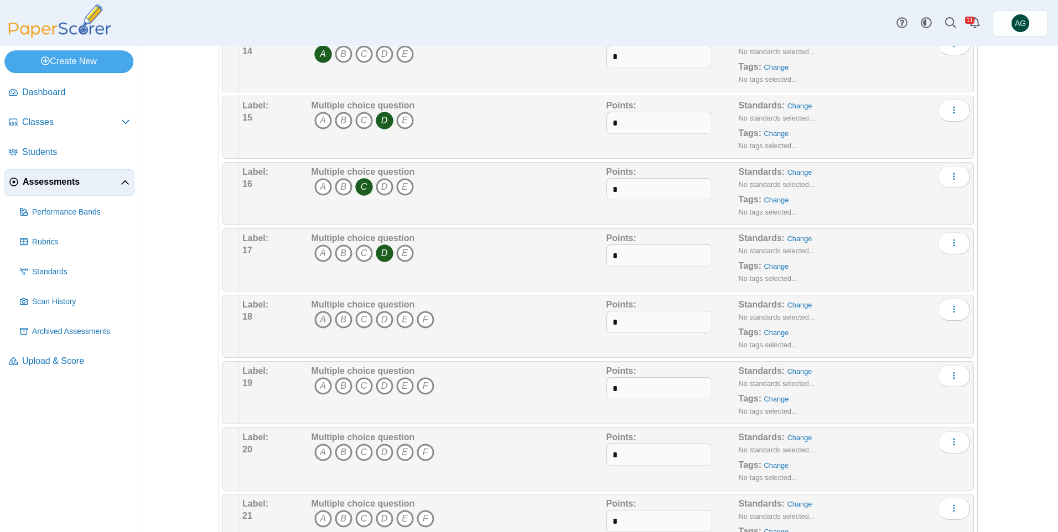
click at [317, 322] on icon "A" at bounding box center [323, 320] width 18 height 18
click at [355, 384] on icon "C" at bounding box center [364, 386] width 18 height 18
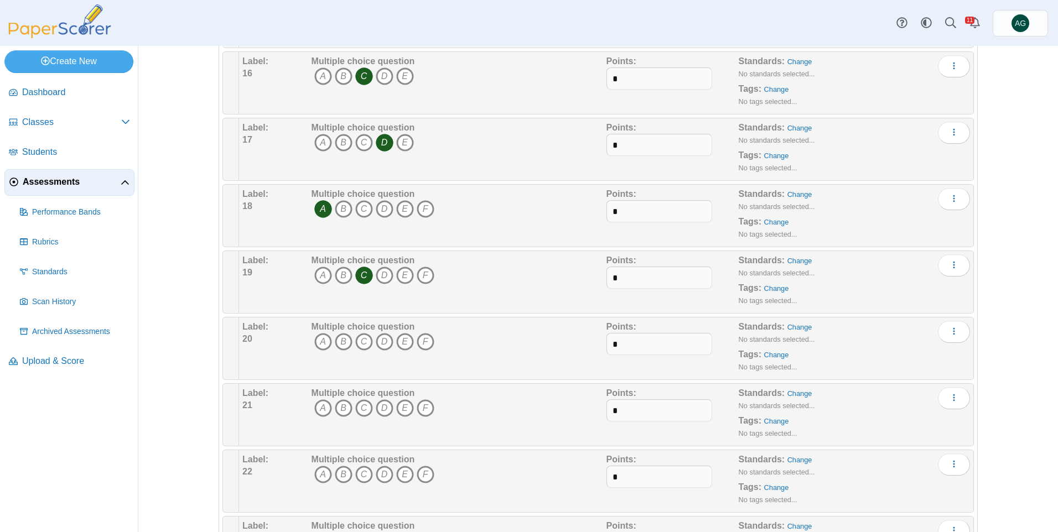
scroll to position [1272, 0]
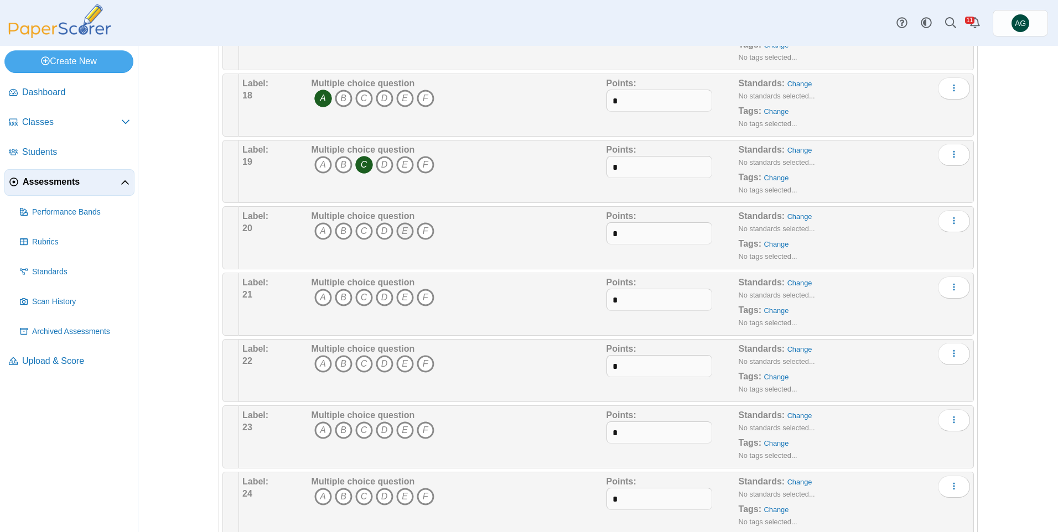
click at [405, 229] on icon "E" at bounding box center [405, 231] width 18 height 18
click at [420, 303] on icon "F" at bounding box center [425, 298] width 18 height 18
click at [321, 365] on icon "A" at bounding box center [323, 364] width 18 height 18
drag, startPoint x: 343, startPoint y: 430, endPoint x: 342, endPoint y: 340, distance: 89.6
click at [343, 430] on icon "B" at bounding box center [344, 430] width 18 height 18
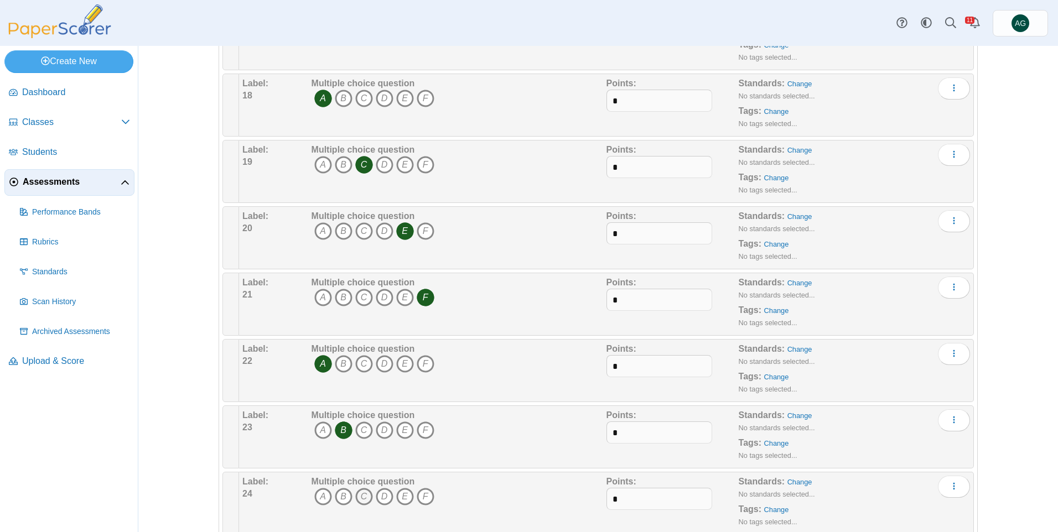
click at [355, 497] on icon "C" at bounding box center [364, 497] width 18 height 18
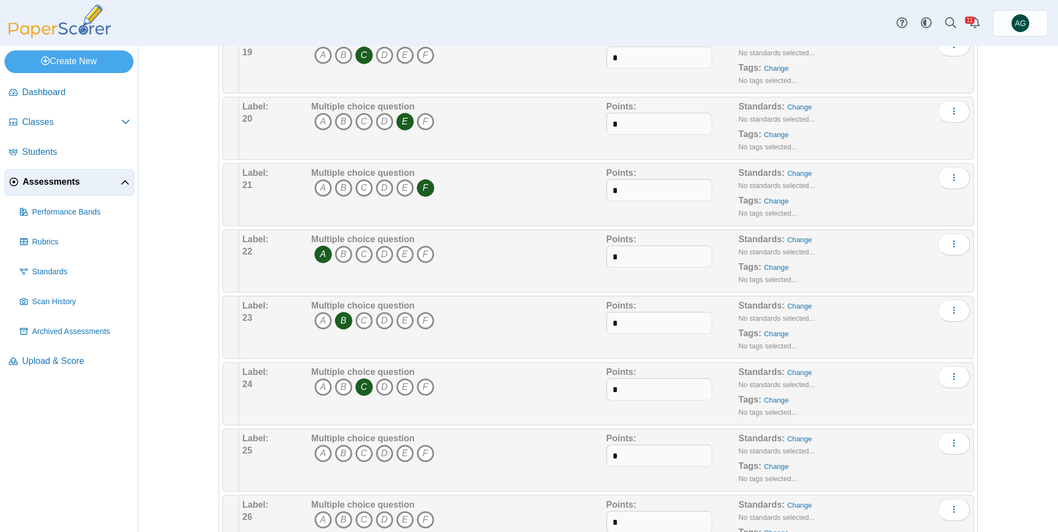
scroll to position [1383, 0]
click at [380, 455] on icon "D" at bounding box center [385, 453] width 18 height 18
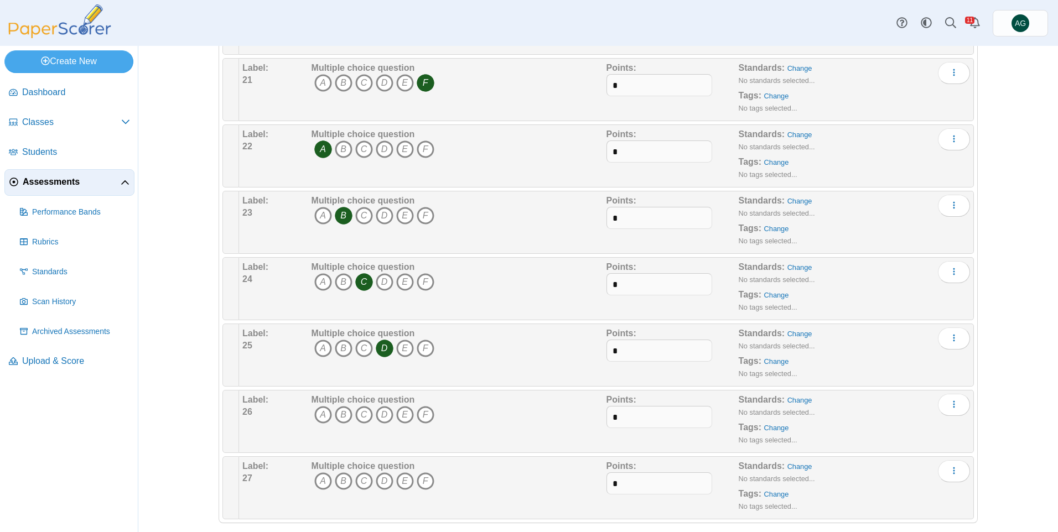
scroll to position [1493, 0]
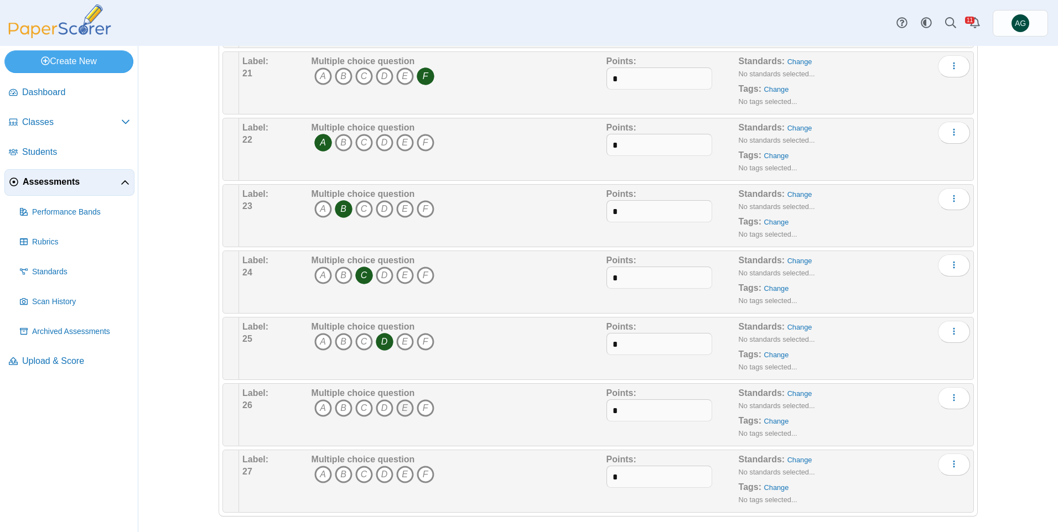
drag, startPoint x: 402, startPoint y: 412, endPoint x: 387, endPoint y: 324, distance: 88.7
click at [402, 409] on icon "E" at bounding box center [405, 408] width 18 height 18
click at [423, 470] on icon "F" at bounding box center [425, 475] width 18 height 18
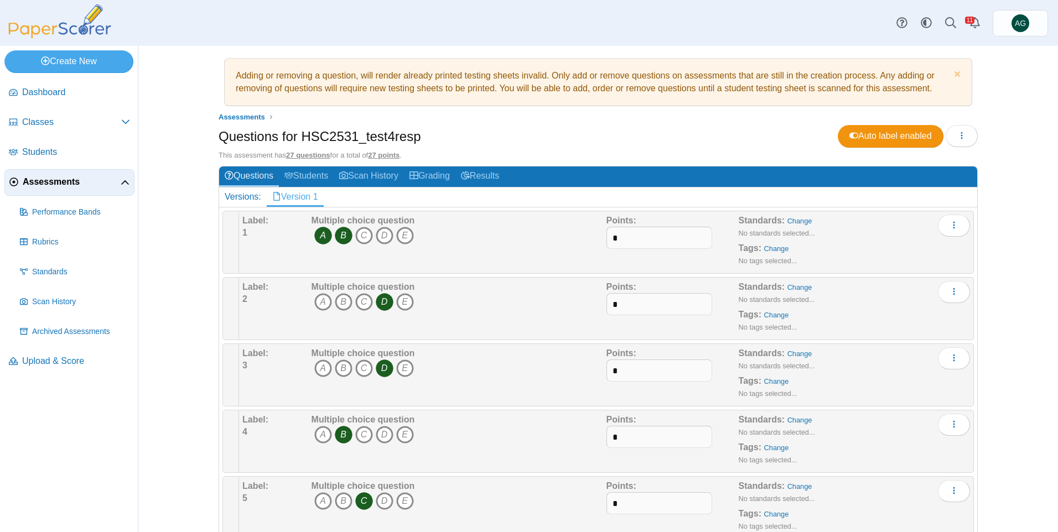
scroll to position [0, 0]
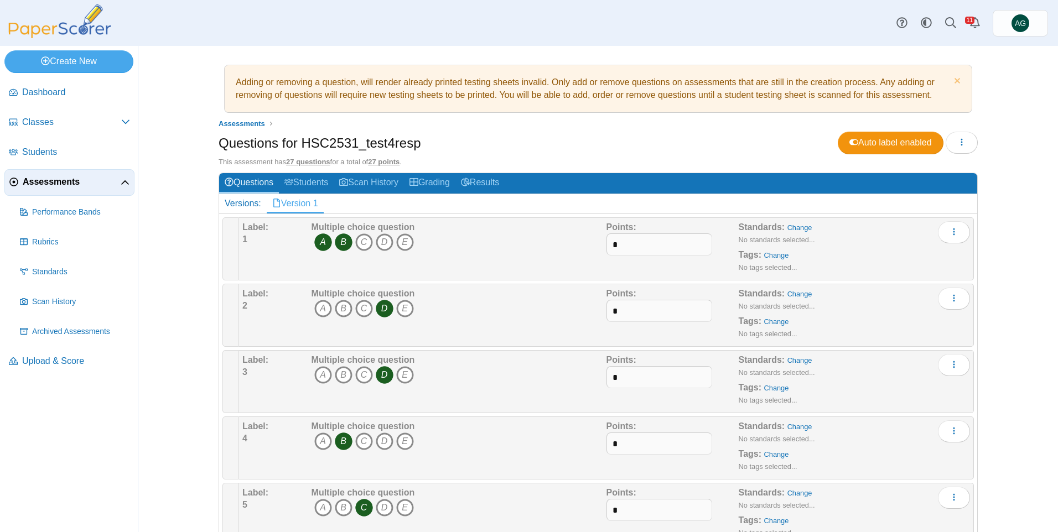
click at [69, 185] on span "Assessments" at bounding box center [72, 182] width 98 height 12
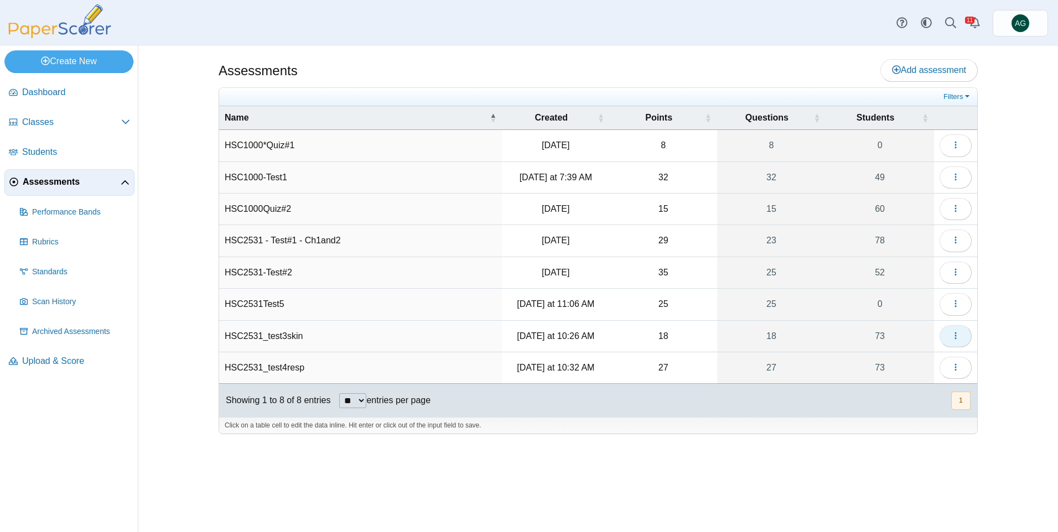
click at [966, 339] on button "button" at bounding box center [955, 336] width 32 height 22
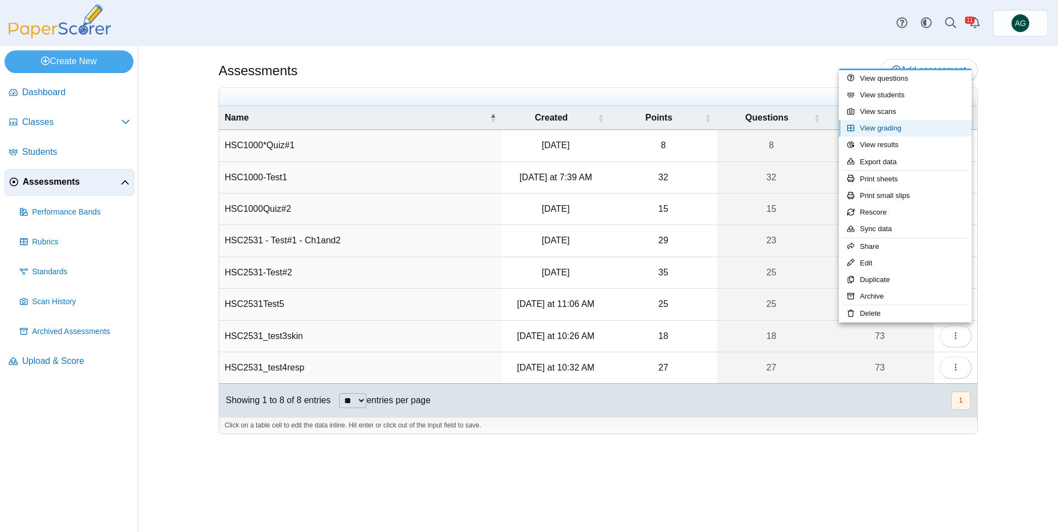
click at [895, 124] on link "View grading" at bounding box center [905, 128] width 133 height 17
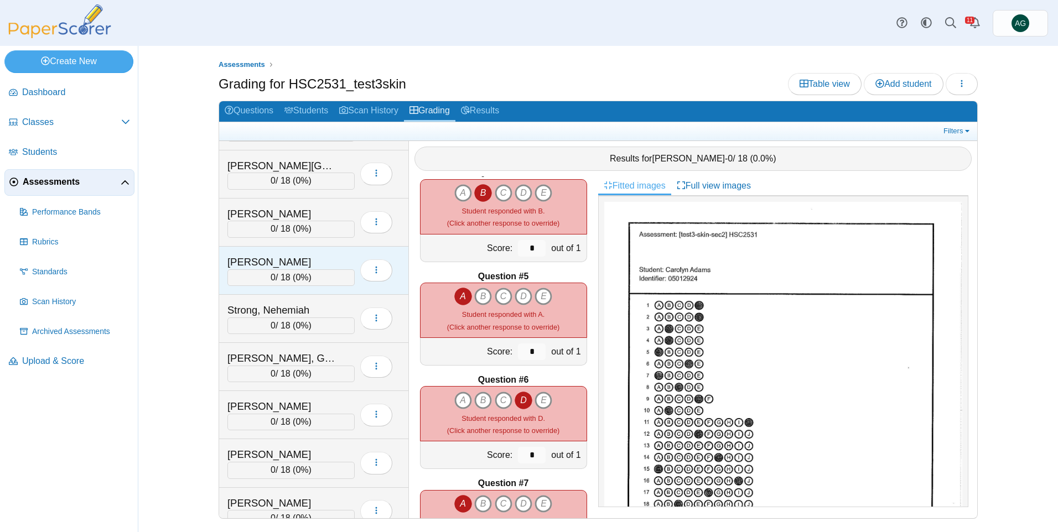
scroll to position [3141, 0]
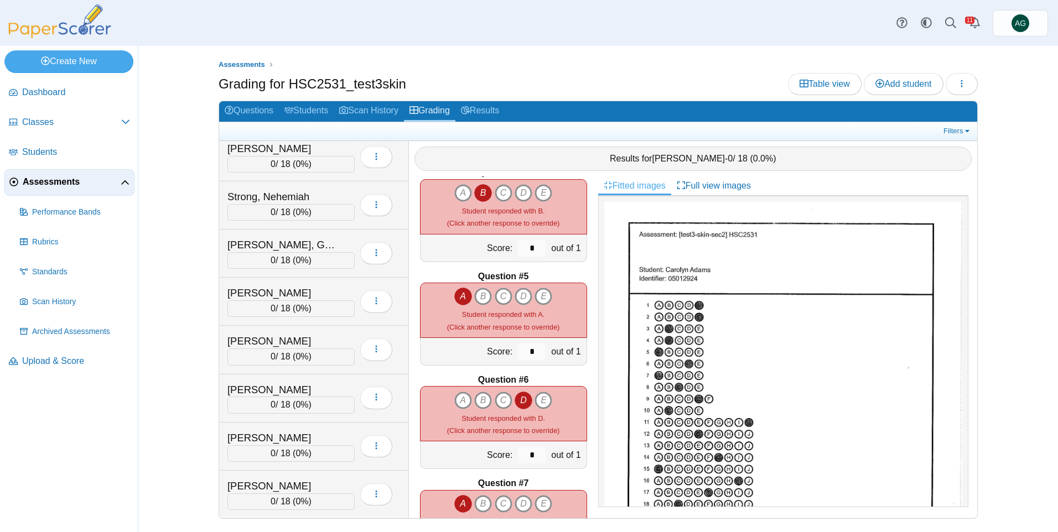
click at [65, 185] on span "Assessments" at bounding box center [72, 182] width 98 height 12
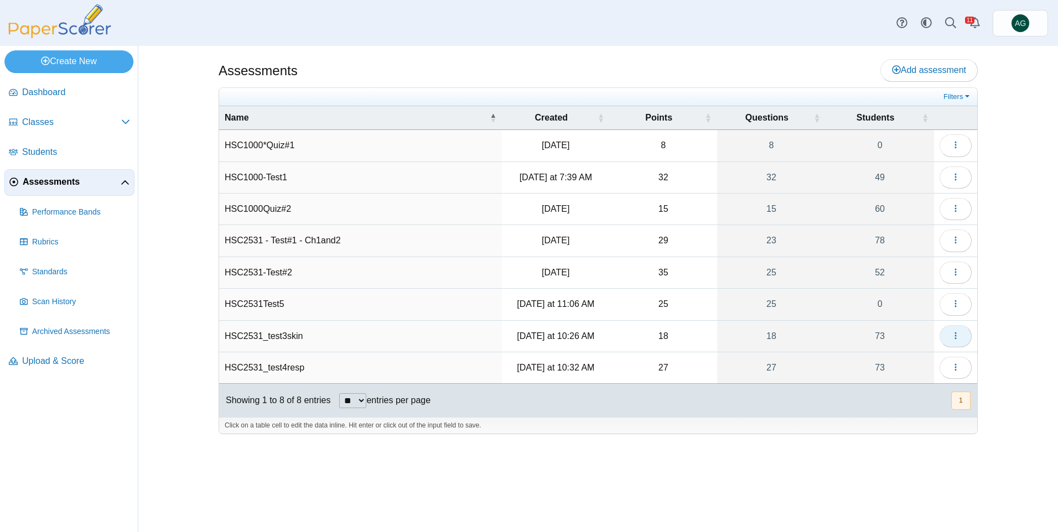
click at [951, 337] on icon "button" at bounding box center [955, 335] width 9 height 9
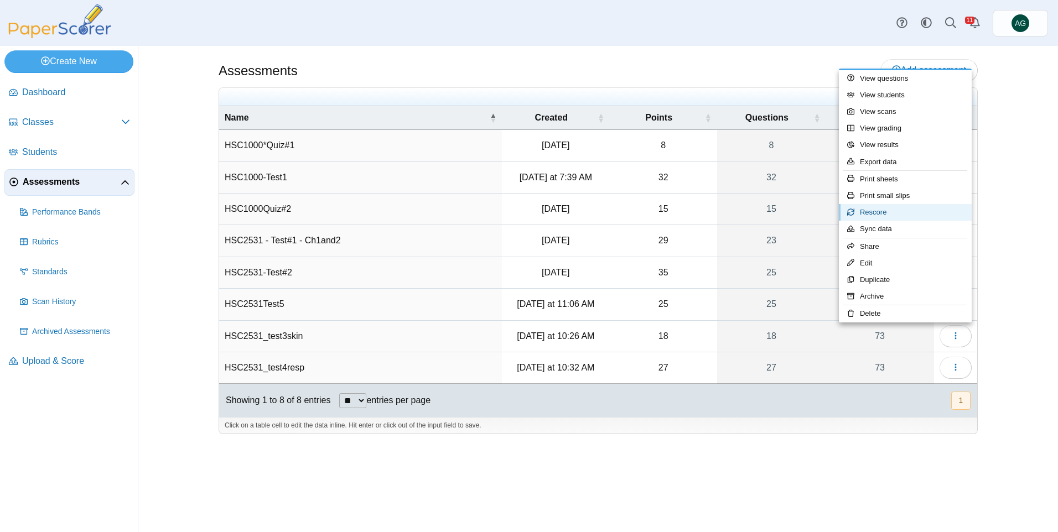
click at [895, 214] on link "Rescore" at bounding box center [905, 212] width 133 height 17
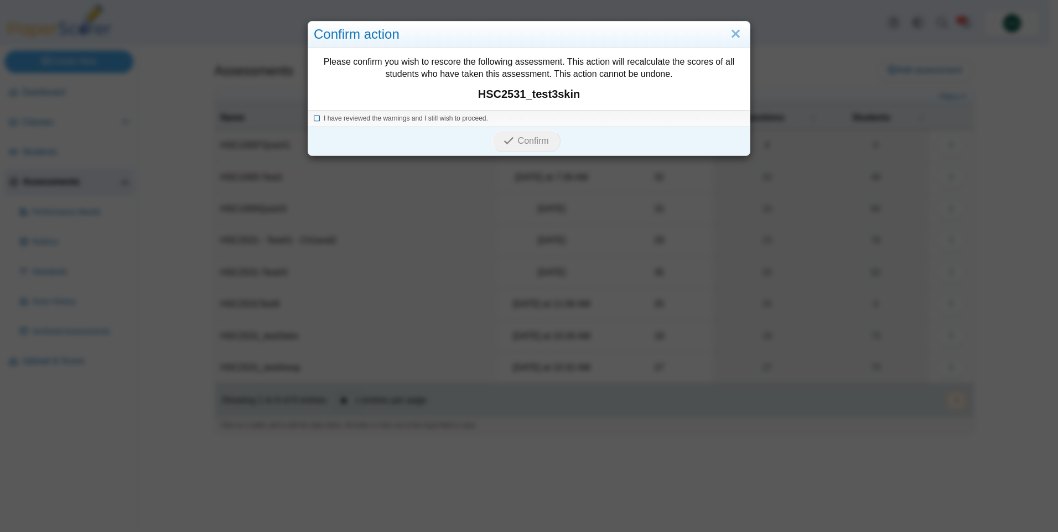
click at [444, 116] on span "I have reviewed the warnings and I still wish to proceed." at bounding box center [406, 118] width 164 height 8
click at [506, 147] on icon "submit" at bounding box center [510, 141] width 14 height 12
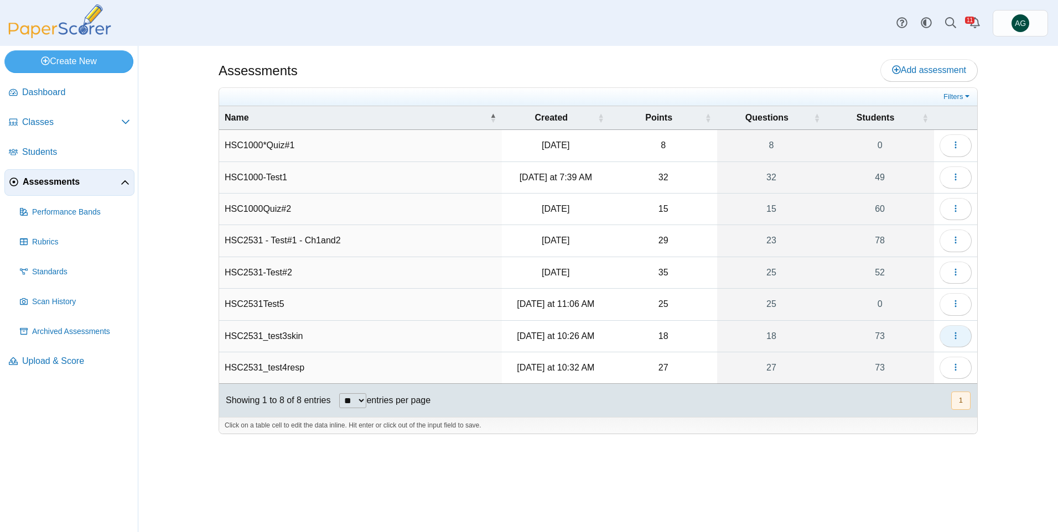
click at [959, 336] on icon "button" at bounding box center [955, 335] width 9 height 9
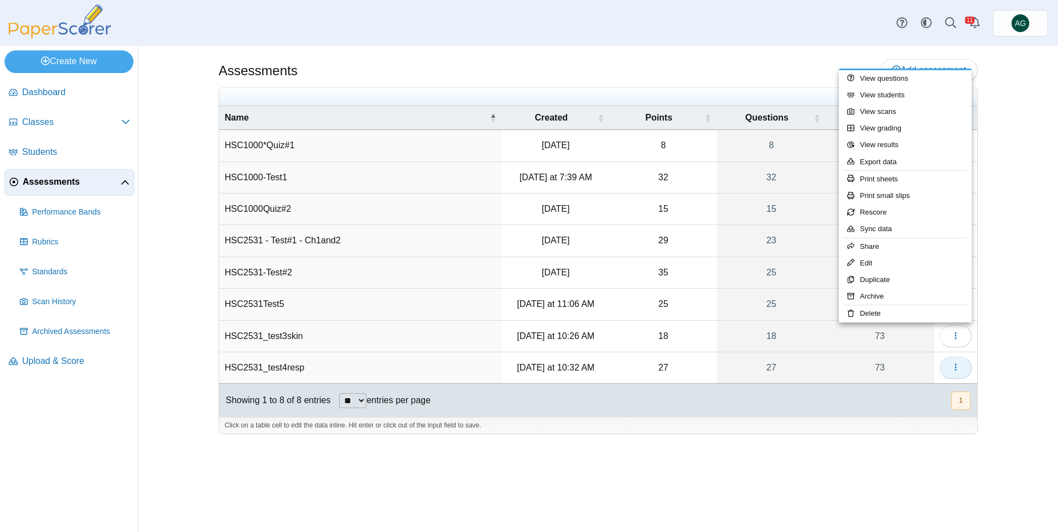
click at [964, 371] on button "button" at bounding box center [955, 368] width 32 height 22
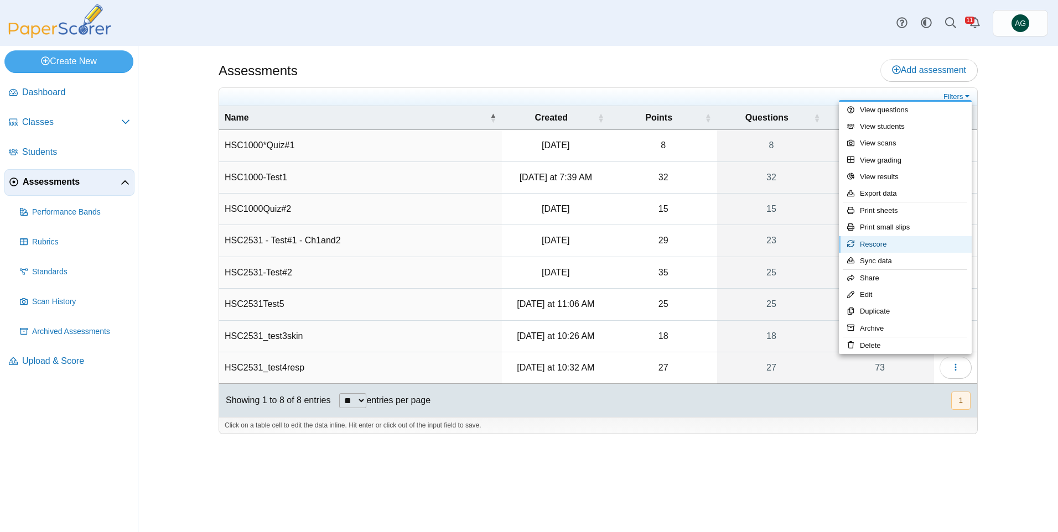
click at [893, 249] on link "Rescore" at bounding box center [905, 244] width 133 height 17
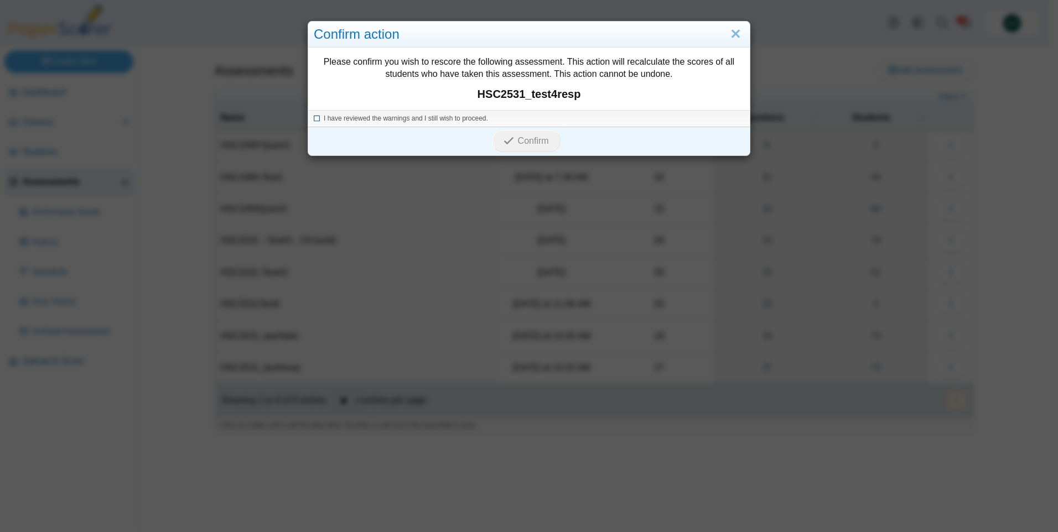
click at [476, 115] on span "I have reviewed the warnings and I still wish to proceed." at bounding box center [406, 118] width 164 height 8
click at [529, 146] on button "Confirm" at bounding box center [526, 141] width 68 height 22
